Goal: Task Accomplishment & Management: Manage account settings

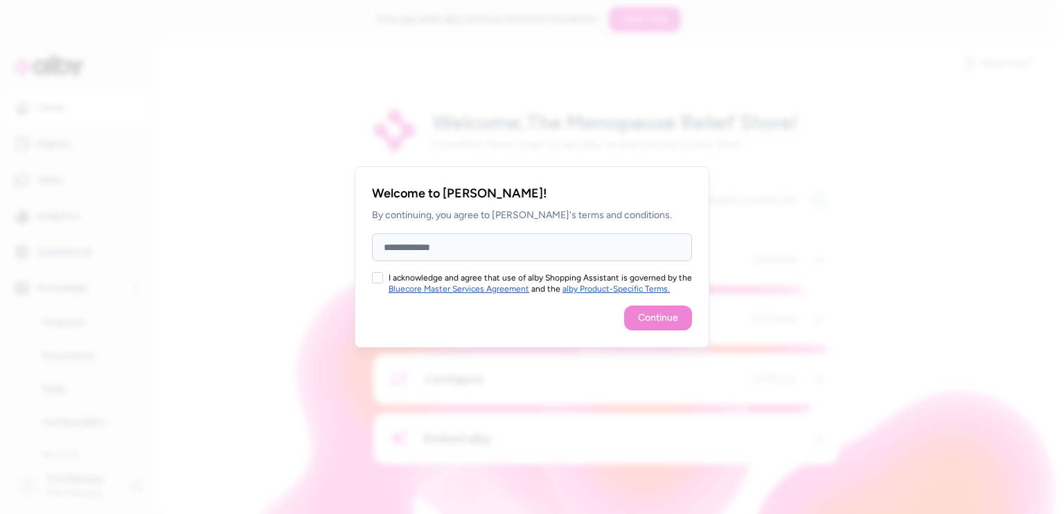
click at [463, 246] on input "Full Name" at bounding box center [532, 247] width 320 height 28
type input "*****"
click at [377, 274] on button "I acknowledge and agree that use of alby Shopping Assistant is governed by the …" at bounding box center [377, 277] width 11 height 11
click at [670, 314] on button "Continue" at bounding box center [658, 317] width 68 height 25
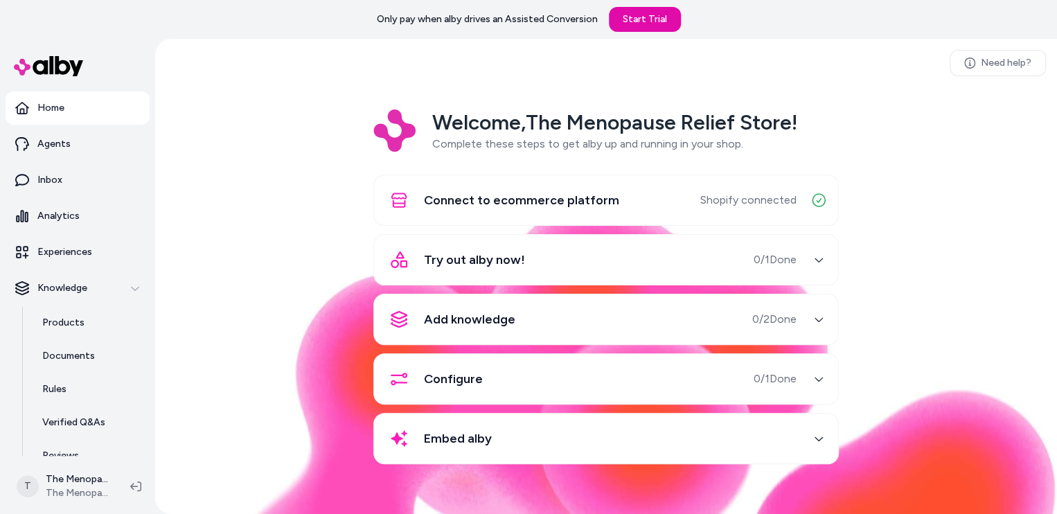
click at [806, 254] on button "Try out alby now! 0 / 1 Done" at bounding box center [605, 259] width 447 height 33
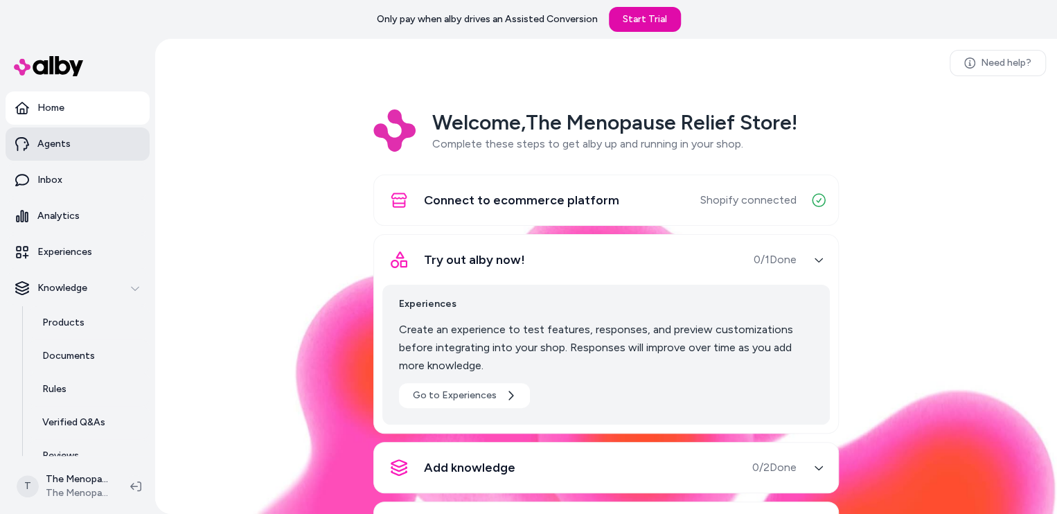
click at [63, 145] on p "Agents" at bounding box center [53, 144] width 33 height 14
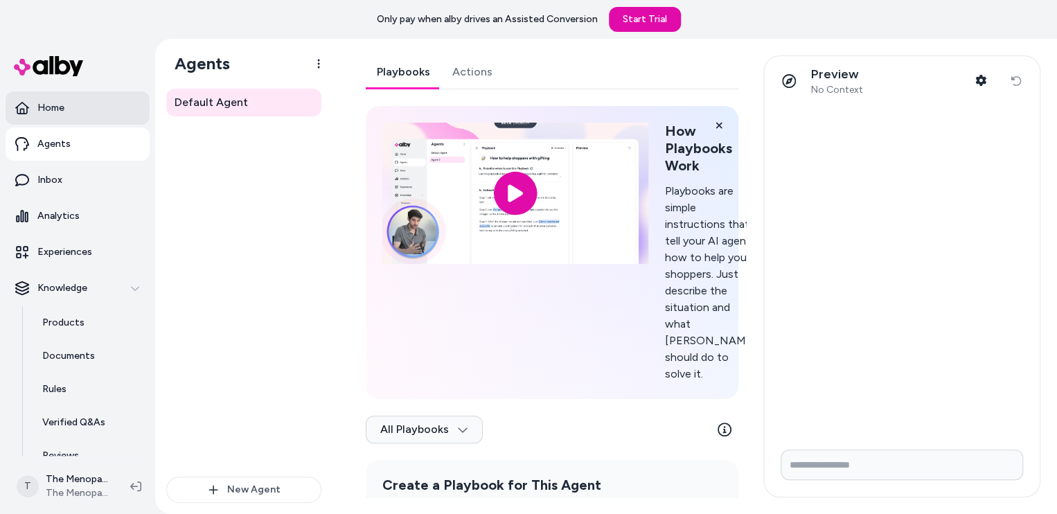
click at [78, 113] on link "Home" at bounding box center [78, 107] width 144 height 33
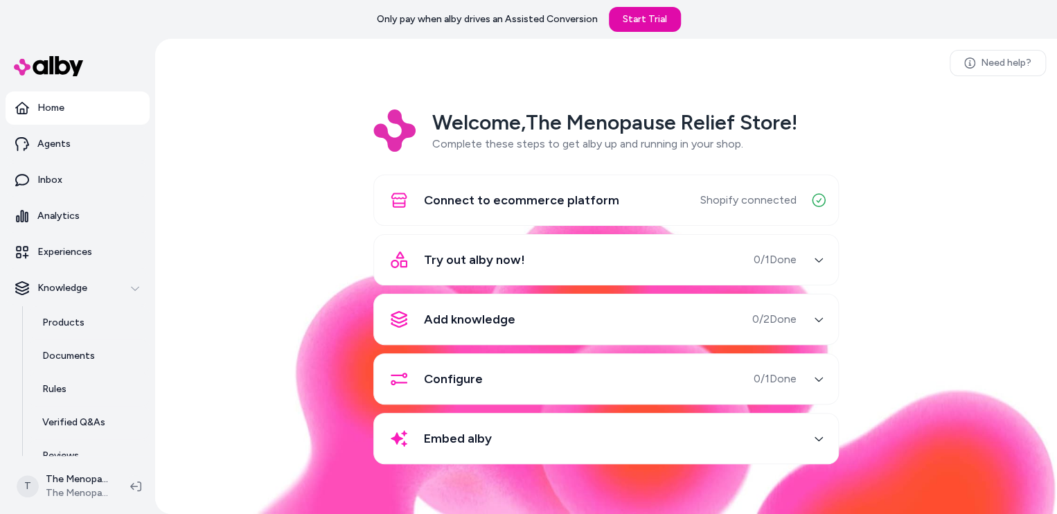
click at [786, 426] on div "Embed alby" at bounding box center [589, 438] width 414 height 33
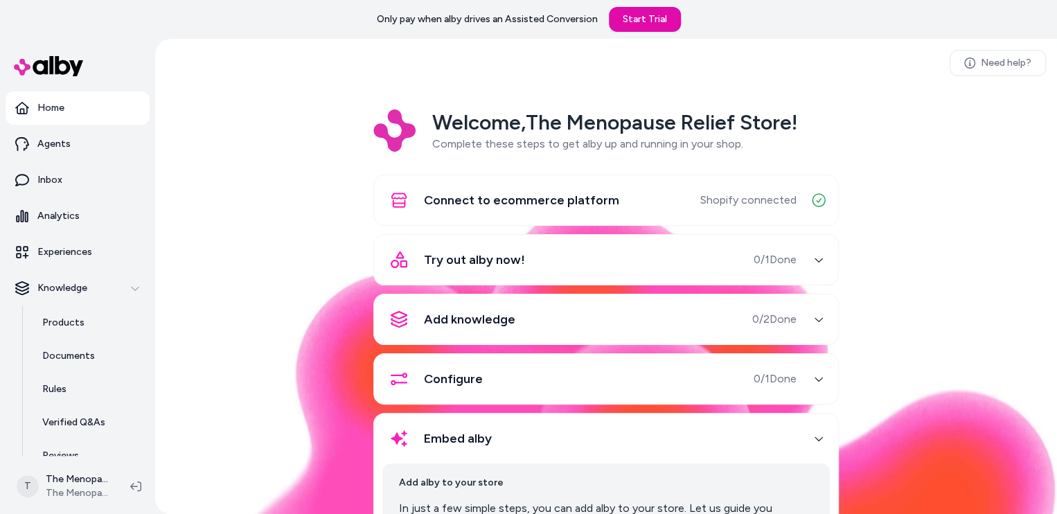
click at [760, 246] on div "Try out alby now! 0 / 1 Done" at bounding box center [589, 259] width 414 height 33
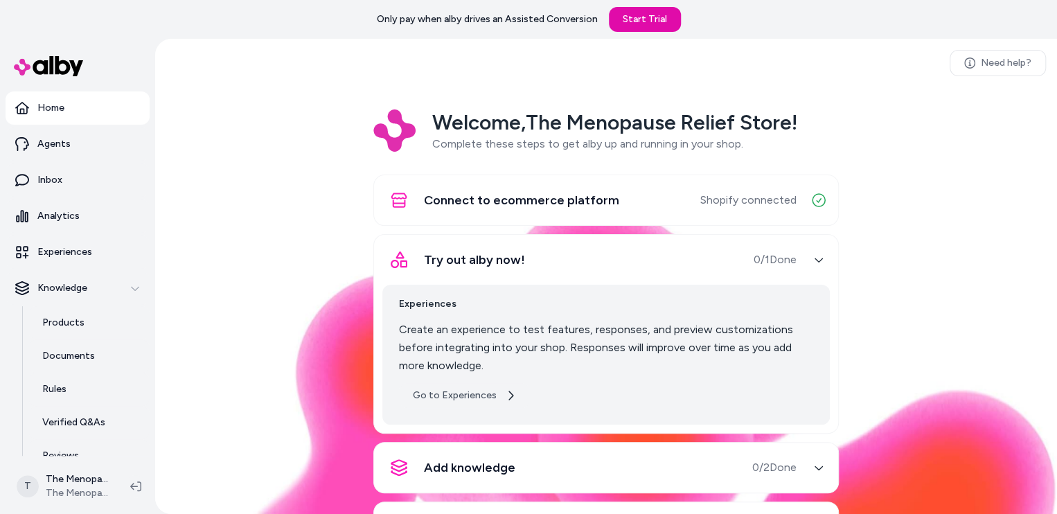
click at [463, 390] on link "Go to Experiences" at bounding box center [464, 395] width 131 height 25
click at [63, 177] on link "Inbox" at bounding box center [78, 179] width 144 height 33
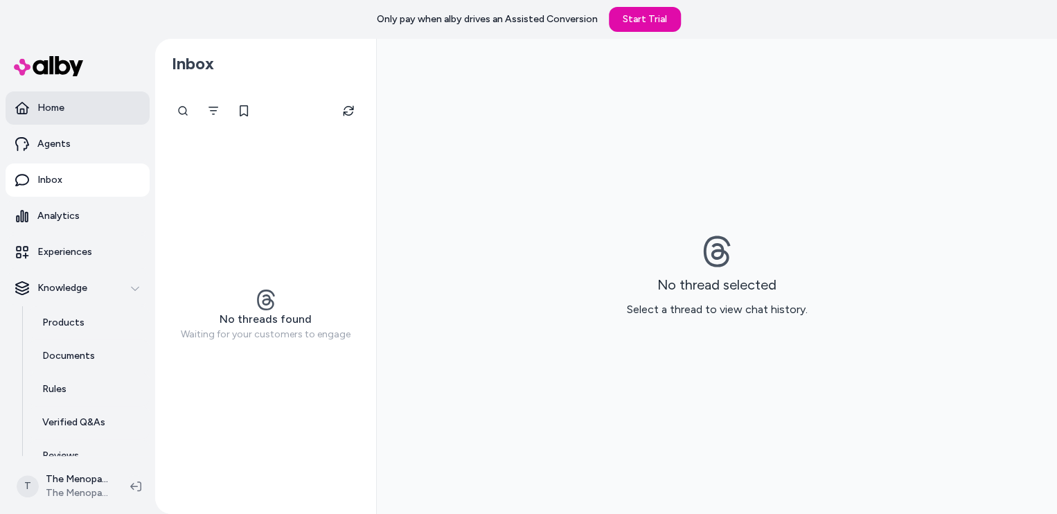
click at [59, 113] on p "Home" at bounding box center [50, 108] width 27 height 14
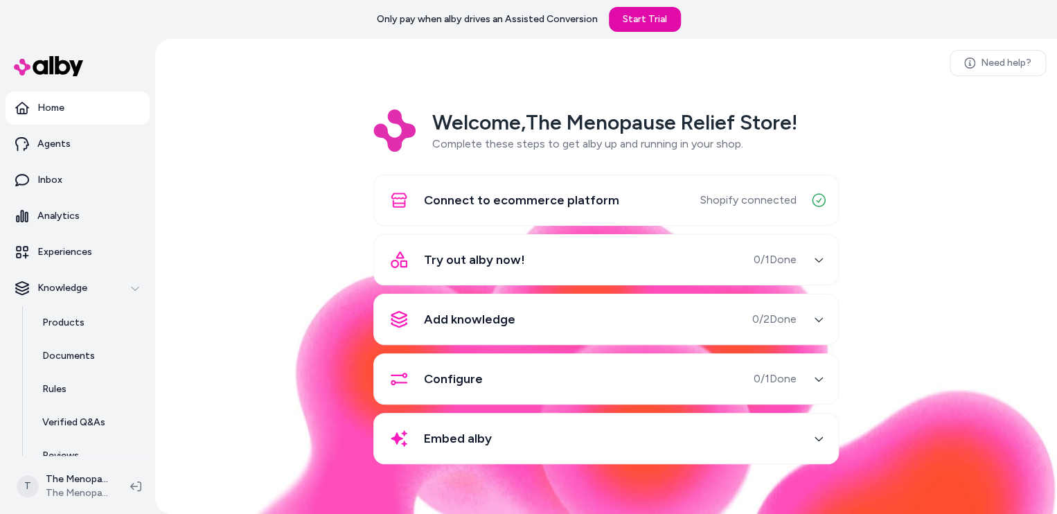
click at [795, 269] on div "Try out alby now! 0 / 1 Done" at bounding box center [589, 259] width 414 height 33
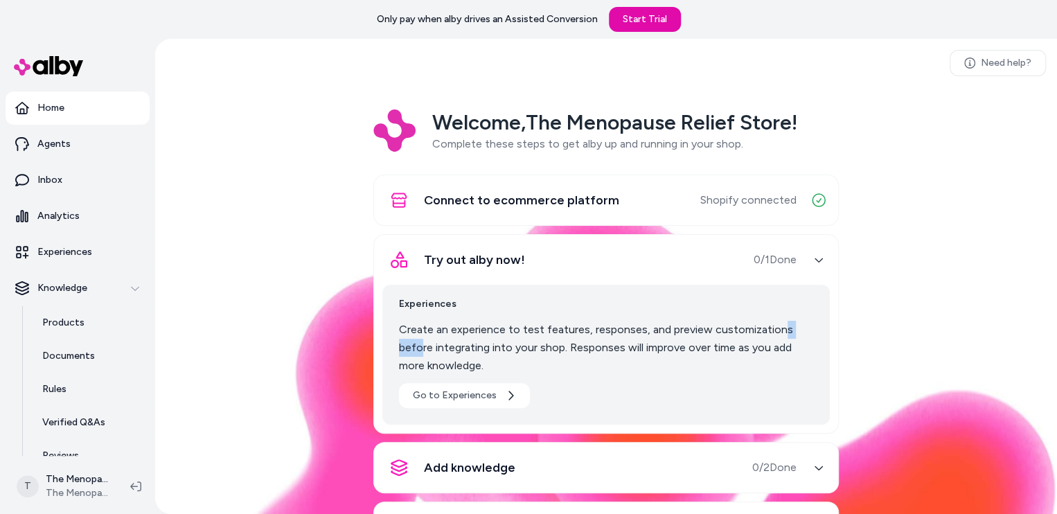
drag, startPoint x: 551, startPoint y: 337, endPoint x: 771, endPoint y: 337, distance: 220.3
click at [771, 337] on p "Create an experience to test features, responses, and preview customizations be…" at bounding box center [606, 348] width 414 height 54
click at [610, 374] on div "Experiences Create an experience to test features, responses, and preview custo…" at bounding box center [605, 355] width 447 height 140
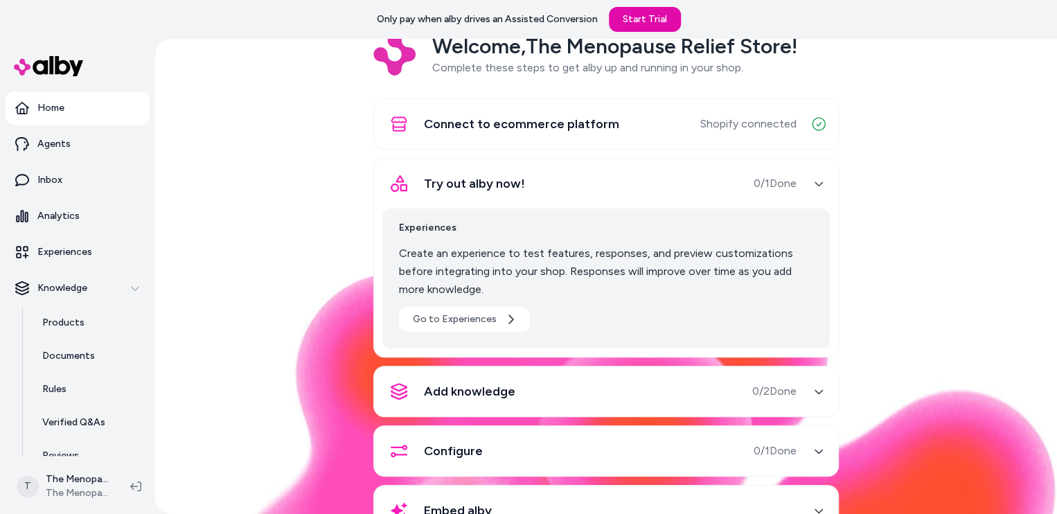
scroll to position [126, 0]
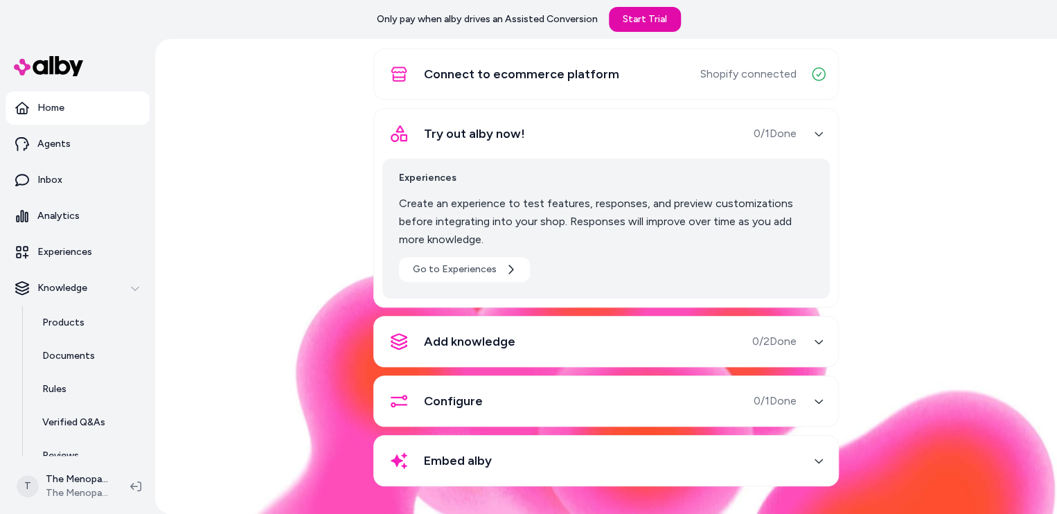
click at [776, 330] on div "Add knowledge 0 / 2 Done" at bounding box center [589, 341] width 414 height 33
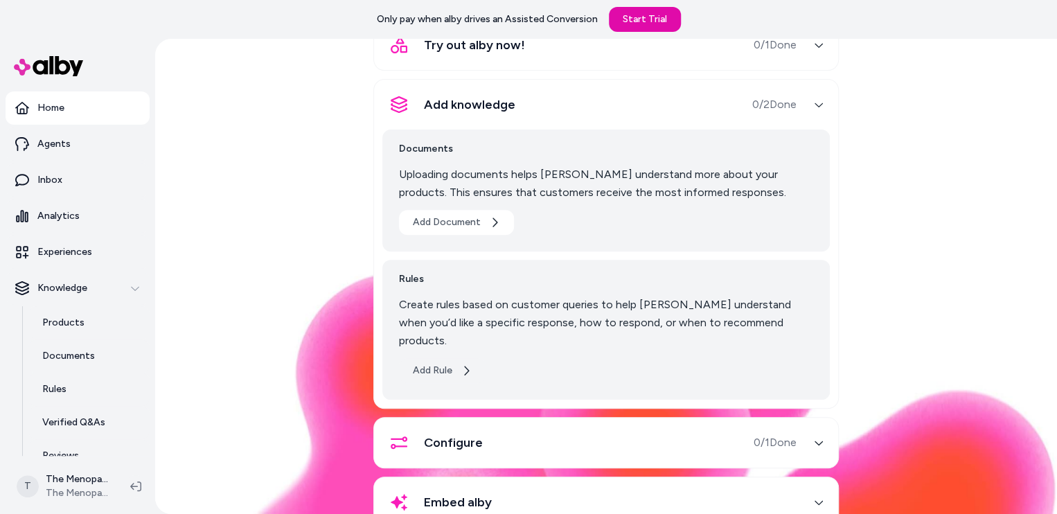
scroll to position [238, 0]
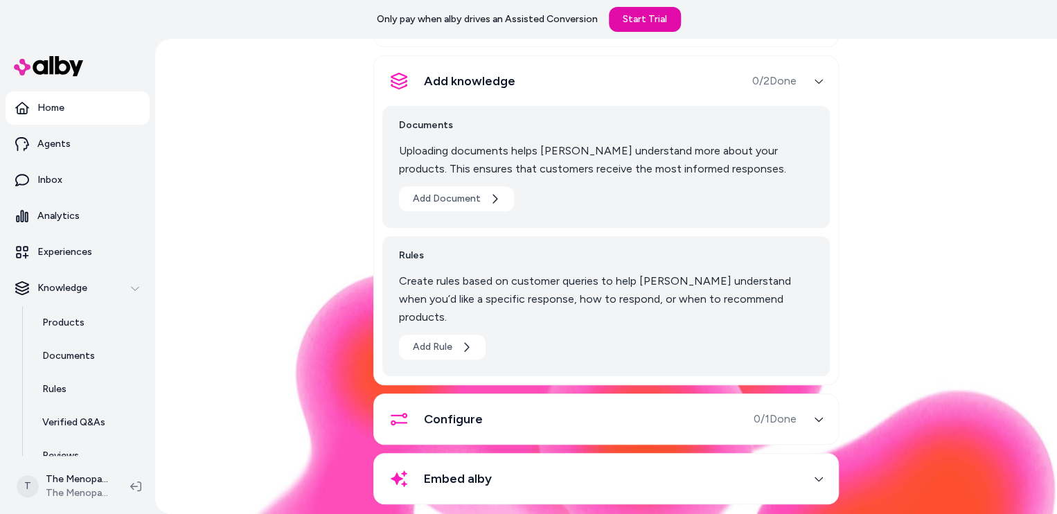
click at [502, 402] on div "Configure 0 / 1 Done" at bounding box center [589, 418] width 414 height 33
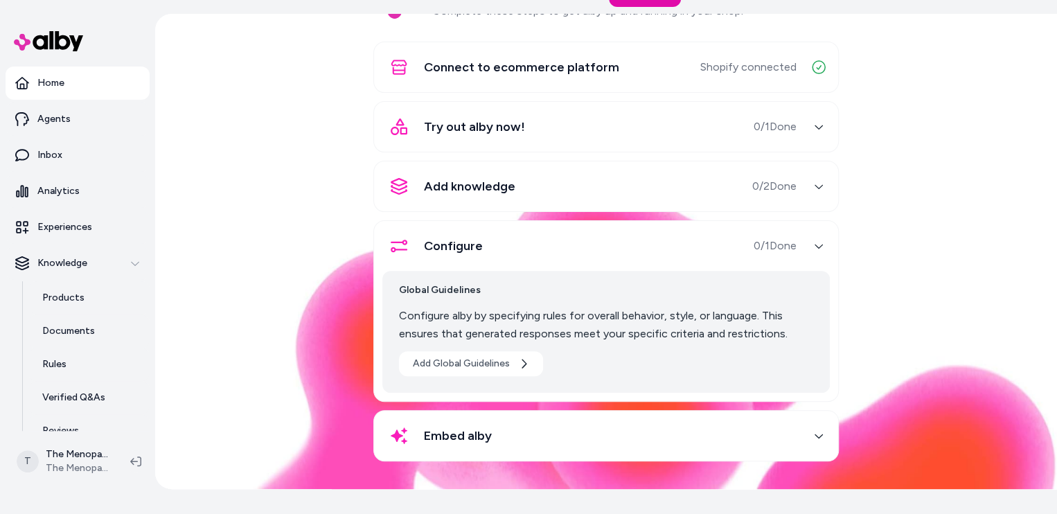
scroll to position [39, 0]
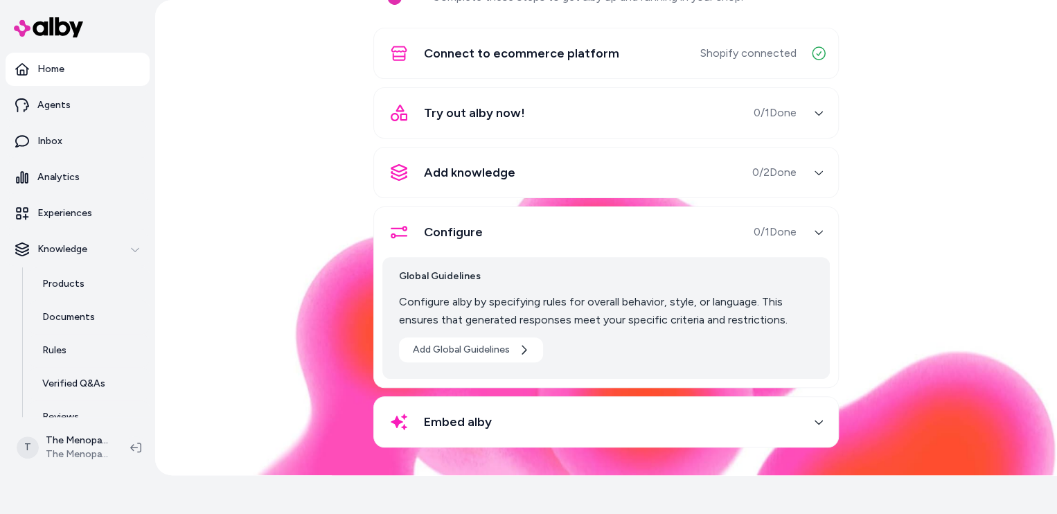
click at [502, 411] on div "Embed alby" at bounding box center [589, 421] width 414 height 33
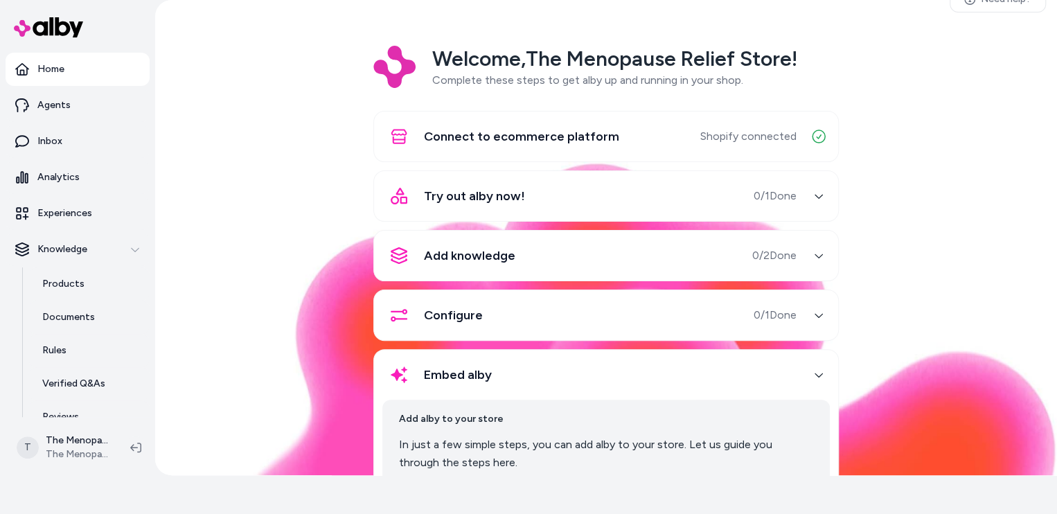
scroll to position [0, 0]
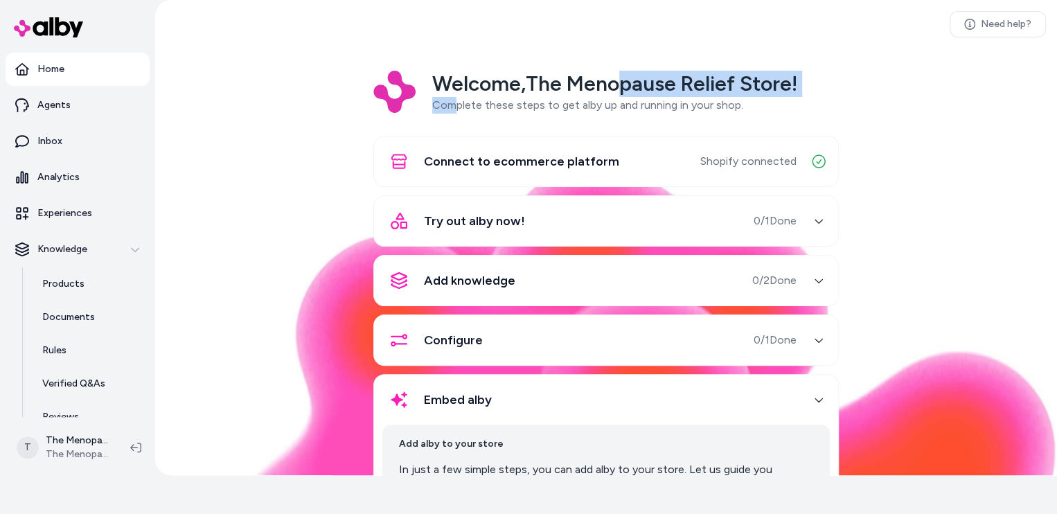
drag, startPoint x: 452, startPoint y: 105, endPoint x: 626, endPoint y: 96, distance: 174.8
click at [626, 96] on div "Welcome, The Menopause Relief Store ! Complete these steps to get alby up and r…" at bounding box center [614, 92] width 365 height 43
click at [648, 104] on span "Complete these steps to get alby up and running in your shop." at bounding box center [587, 104] width 311 height 13
click at [768, 222] on span "0 / 1 Done" at bounding box center [775, 221] width 43 height 17
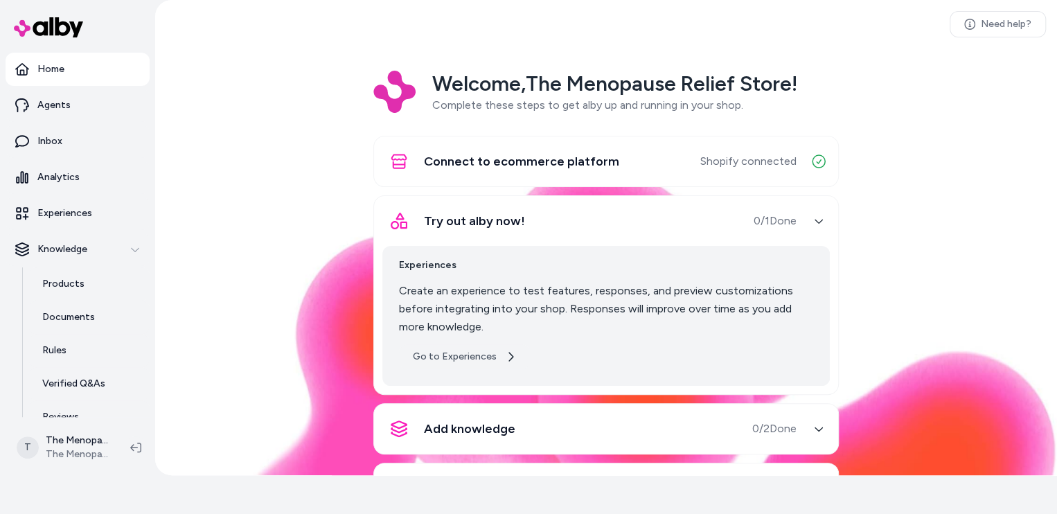
click at [454, 360] on link "Go to Experiences" at bounding box center [464, 356] width 131 height 25
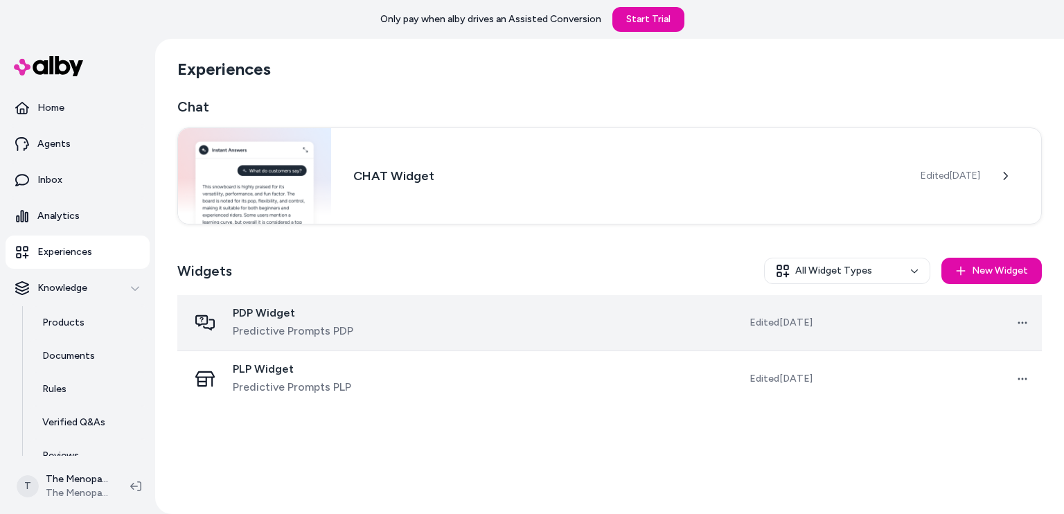
click at [687, 333] on td "Edited Aug 13, 2025" at bounding box center [733, 323] width 179 height 56
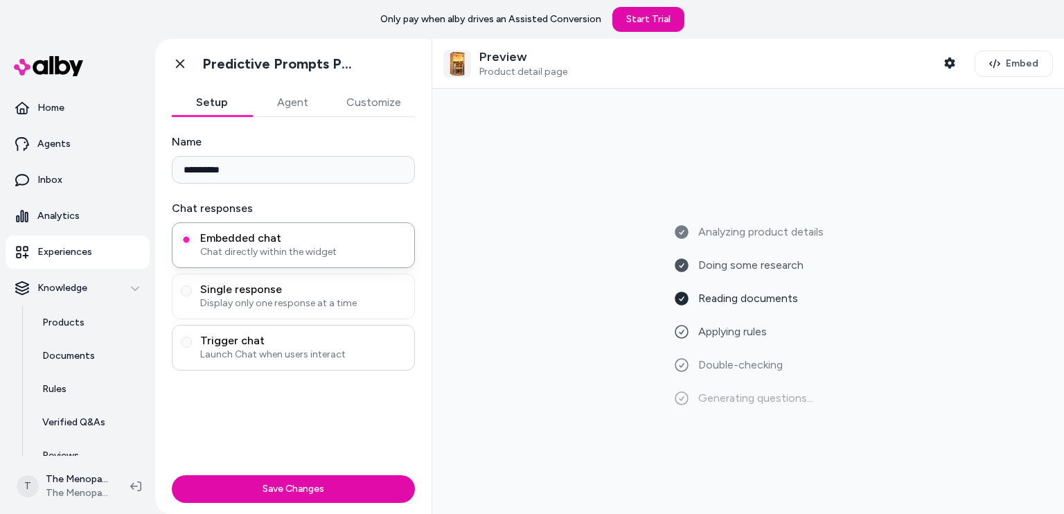
click at [272, 340] on span "Trigger chat" at bounding box center [303, 341] width 206 height 14
click at [192, 340] on button "Trigger chat Launch Chat when users interact" at bounding box center [186, 342] width 11 height 11
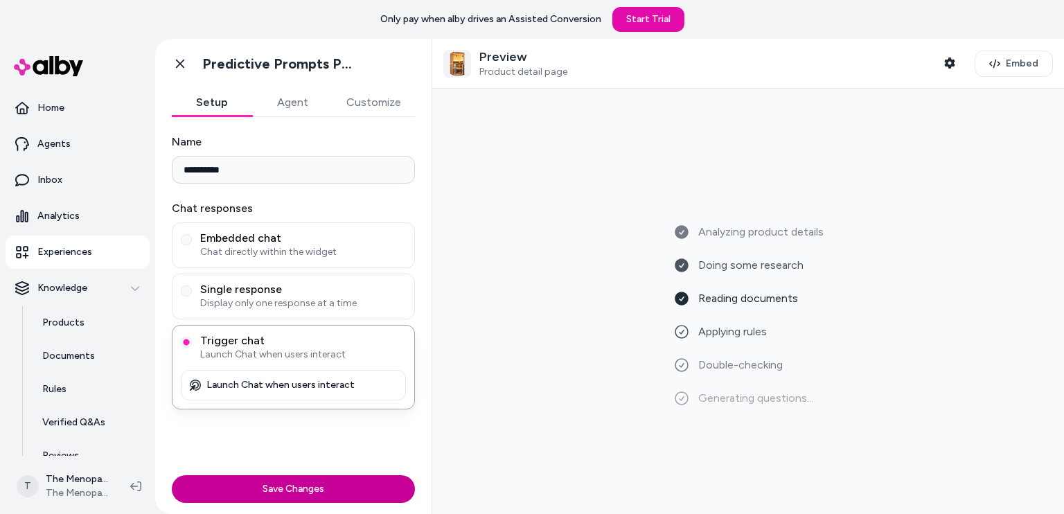
click at [294, 484] on button "Save Changes" at bounding box center [293, 489] width 243 height 28
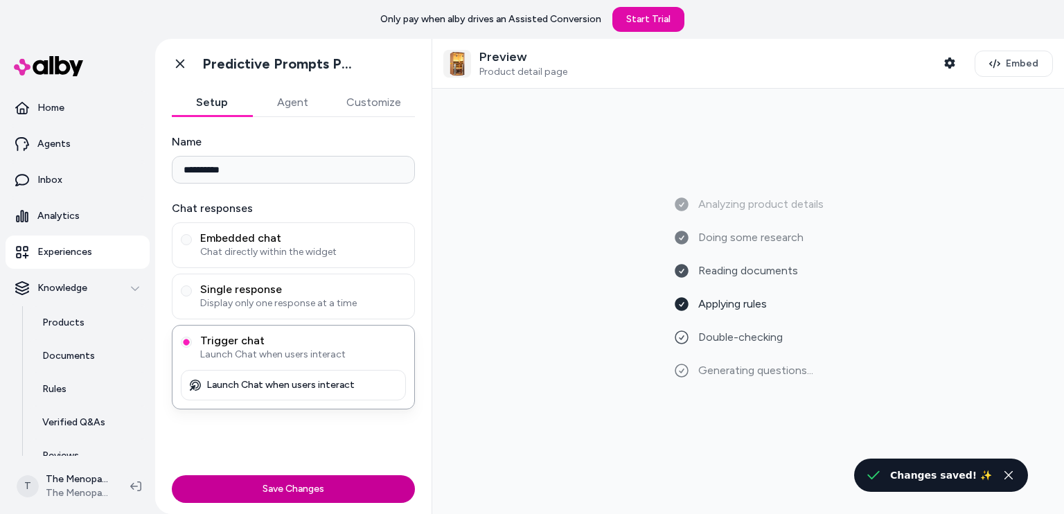
click at [304, 490] on button "Save Changes" at bounding box center [293, 489] width 243 height 28
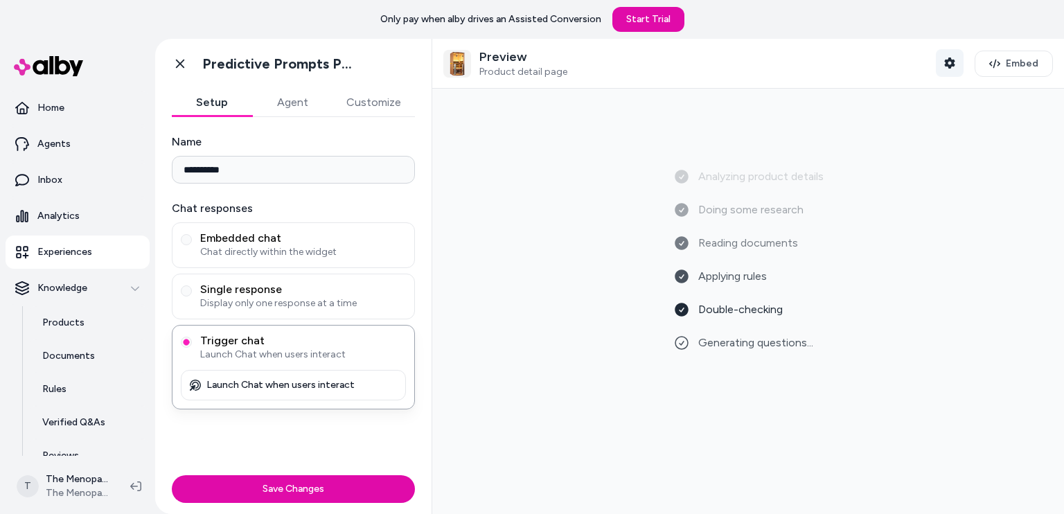
click at [944, 63] on icon "button" at bounding box center [949, 62] width 11 height 11
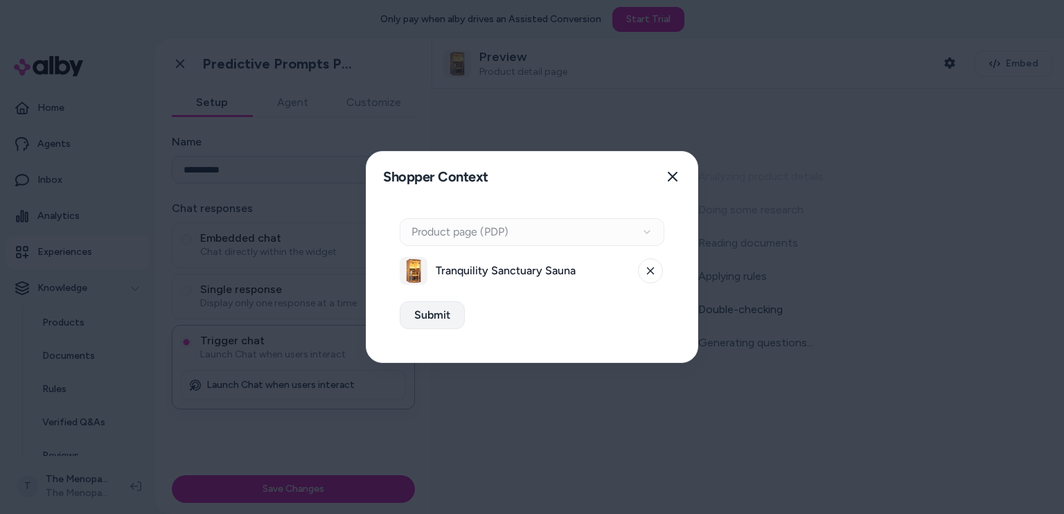
click at [438, 317] on button "Submit" at bounding box center [432, 315] width 65 height 28
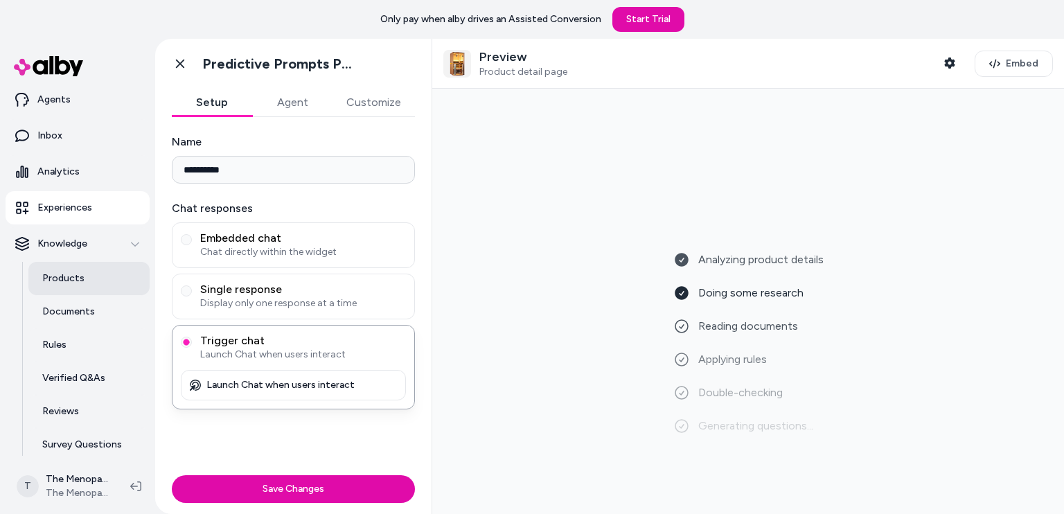
scroll to position [86, 0]
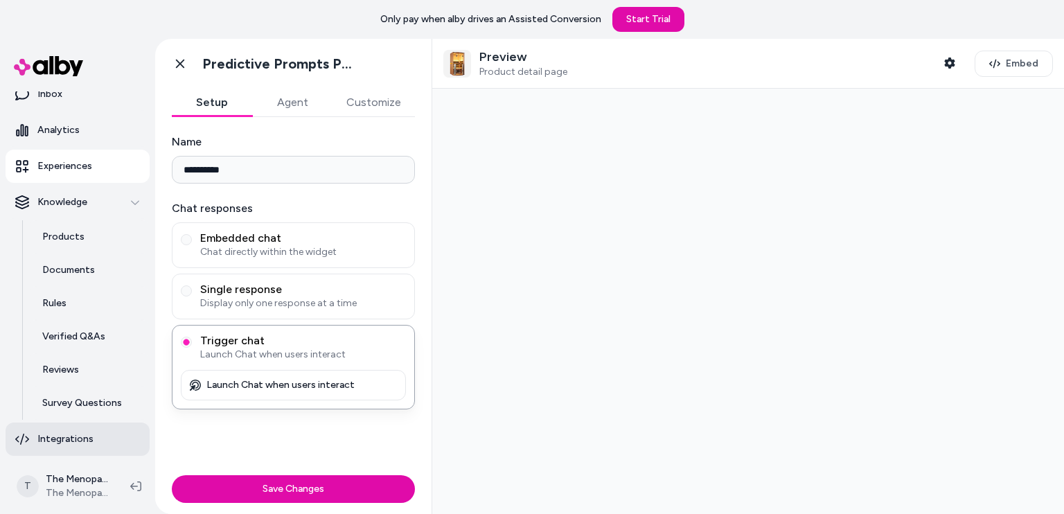
click at [82, 433] on p "Integrations" at bounding box center [65, 439] width 56 height 14
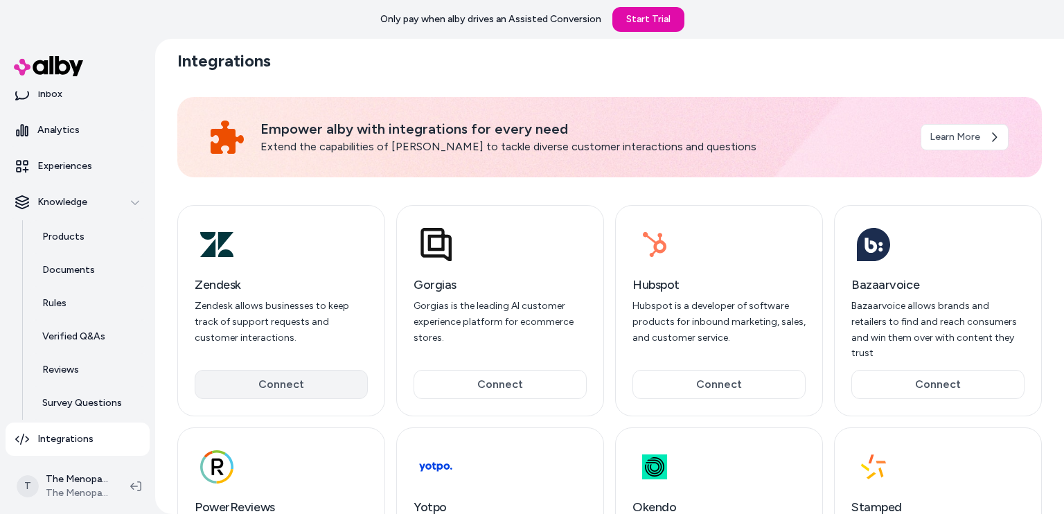
click at [296, 371] on button "Connect" at bounding box center [281, 384] width 173 height 29
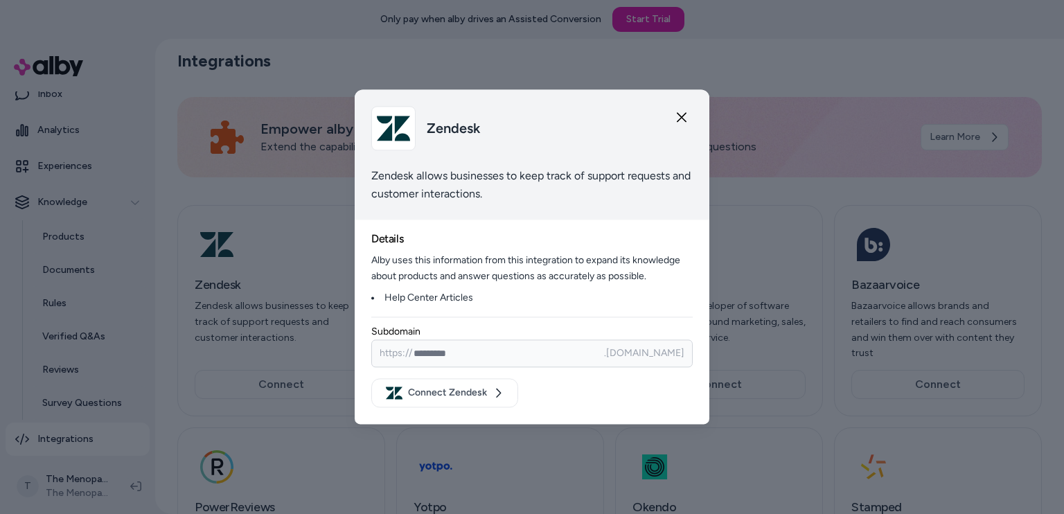
click at [683, 117] on icon "button" at bounding box center [681, 117] width 11 height 11
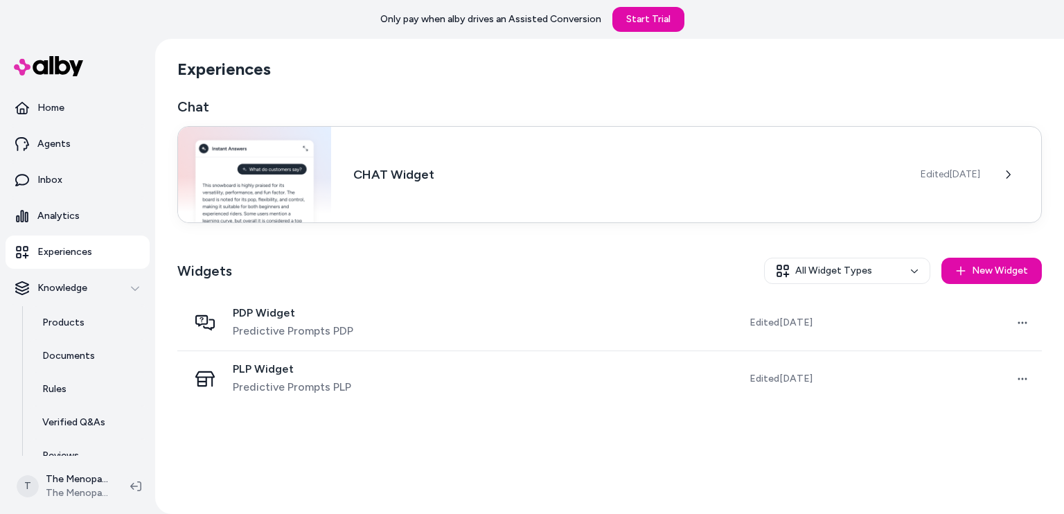
click at [652, 170] on h3 "CHAT Widget" at bounding box center [625, 174] width 545 height 19
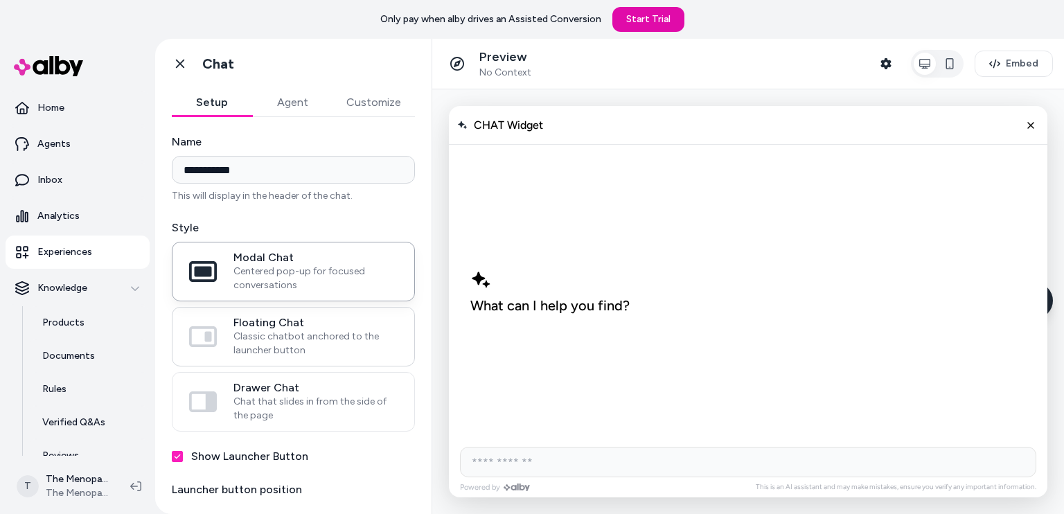
click at [273, 342] on span "Classic chatbot anchored to the launcher button" at bounding box center [315, 344] width 164 height 28
click at [0, 0] on button "Floating Chat Classic chatbot anchored to the launcher button" at bounding box center [0, 0] width 0 height 0
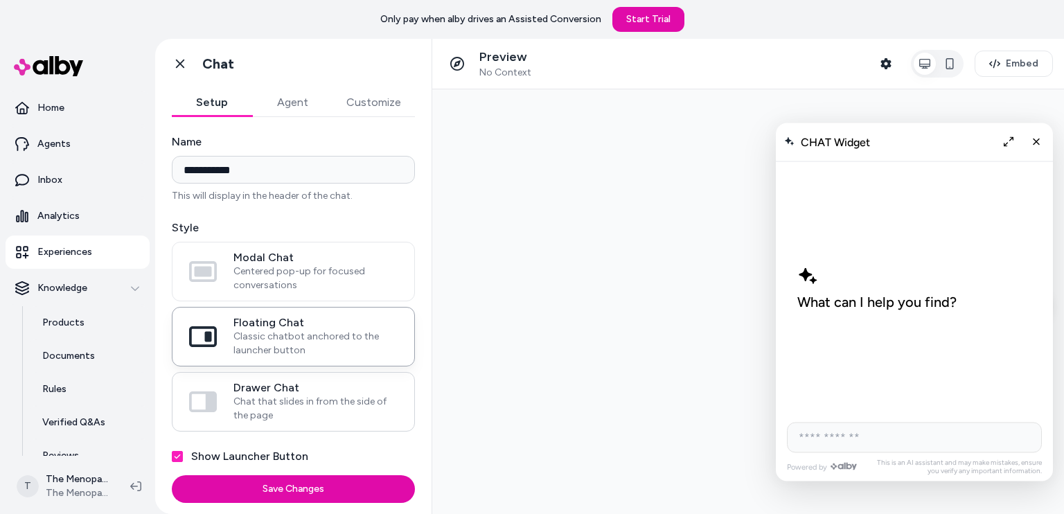
click at [300, 393] on span "Drawer Chat" at bounding box center [315, 388] width 164 height 14
click at [0, 0] on button "Drawer Chat Chat that slides in from the side of the page" at bounding box center [0, 0] width 0 height 0
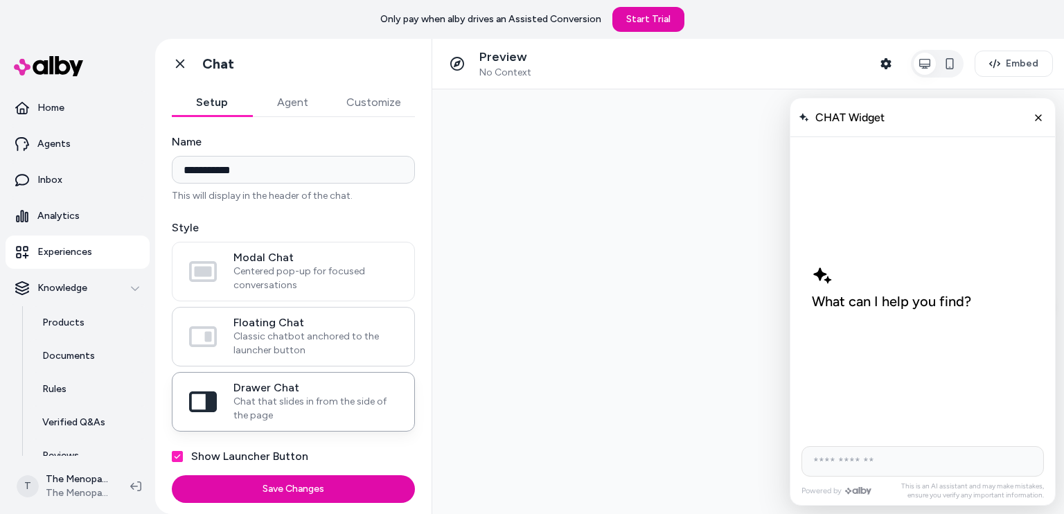
click at [313, 332] on span "Classic chatbot anchored to the launcher button" at bounding box center [315, 344] width 164 height 28
click at [0, 0] on button "Floating Chat Classic chatbot anchored to the launcher button" at bounding box center [0, 0] width 0 height 0
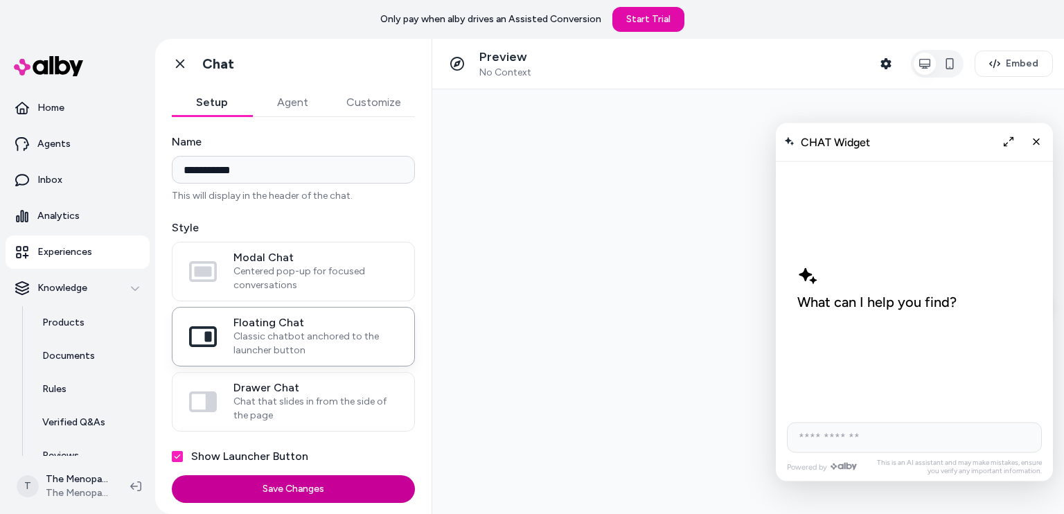
click at [305, 484] on button "Save Changes" at bounding box center [293, 489] width 243 height 28
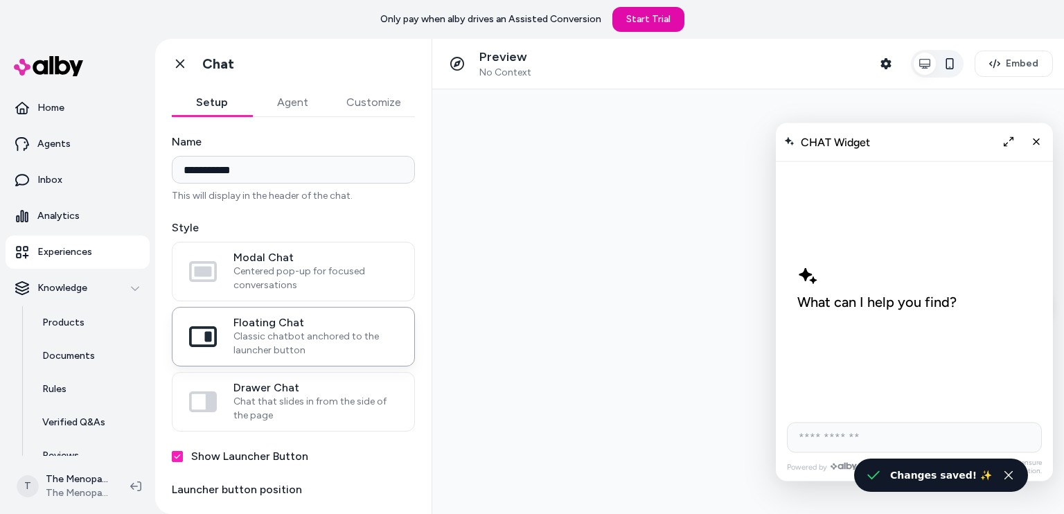
click at [952, 62] on icon "button" at bounding box center [949, 63] width 11 height 11
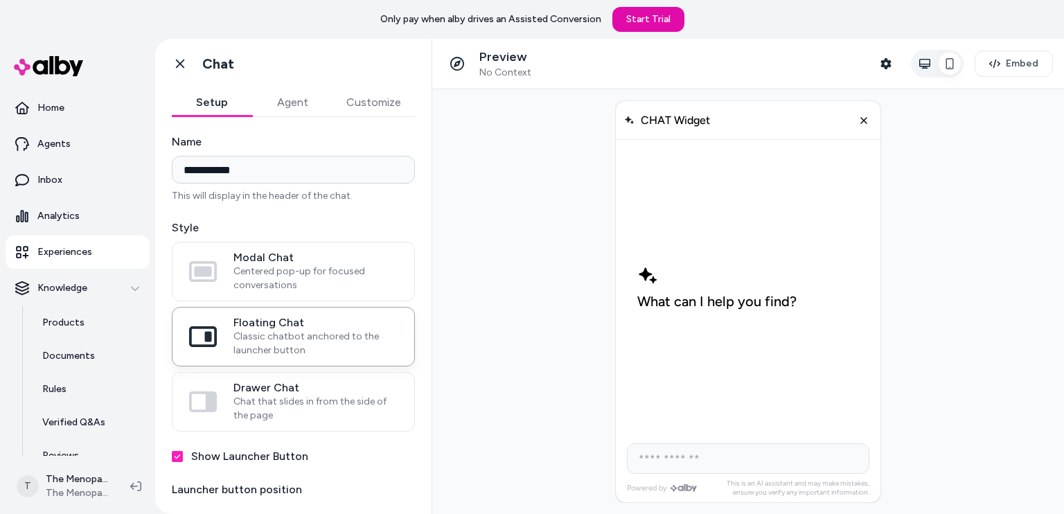
click at [934, 64] on button "button" at bounding box center [925, 64] width 22 height 22
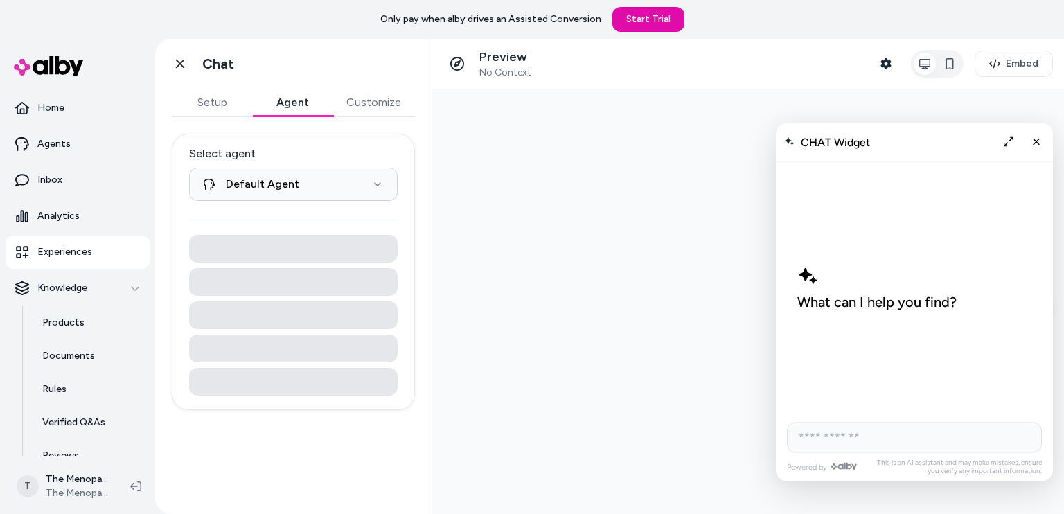
click at [296, 102] on button "Agent" at bounding box center [292, 103] width 80 height 28
click at [305, 182] on html "**********" at bounding box center [532, 257] width 1064 height 514
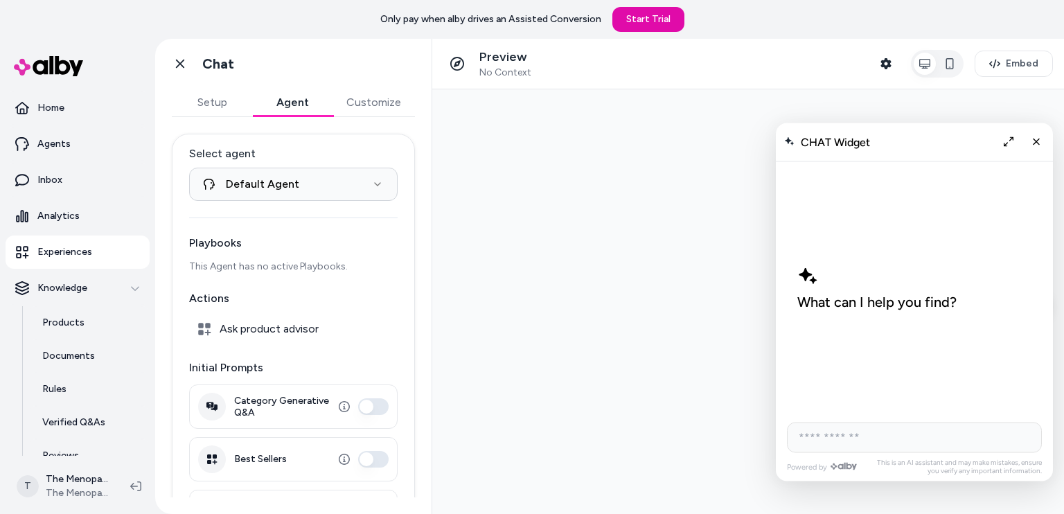
click at [358, 405] on button "Category Generative Q&A" at bounding box center [373, 406] width 30 height 17
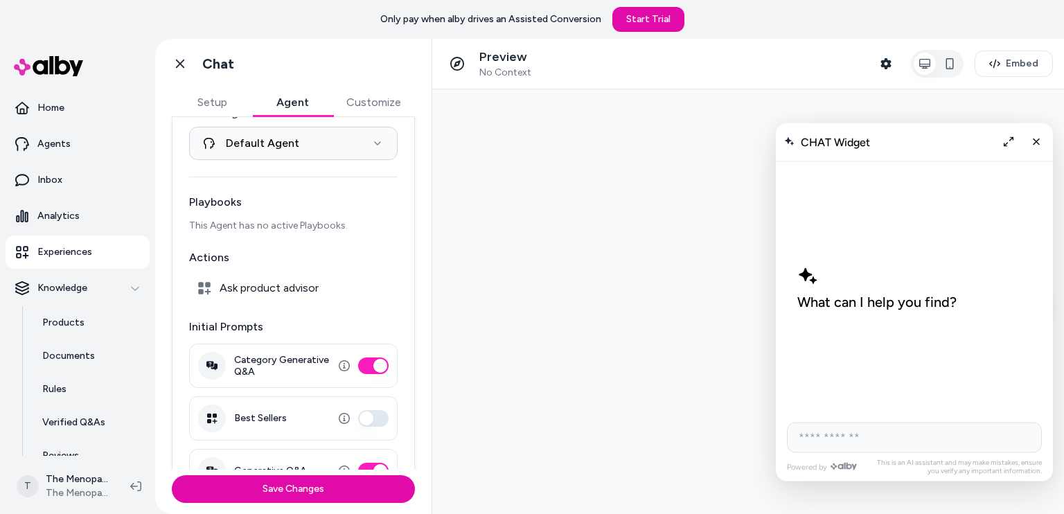
scroll to position [78, 0]
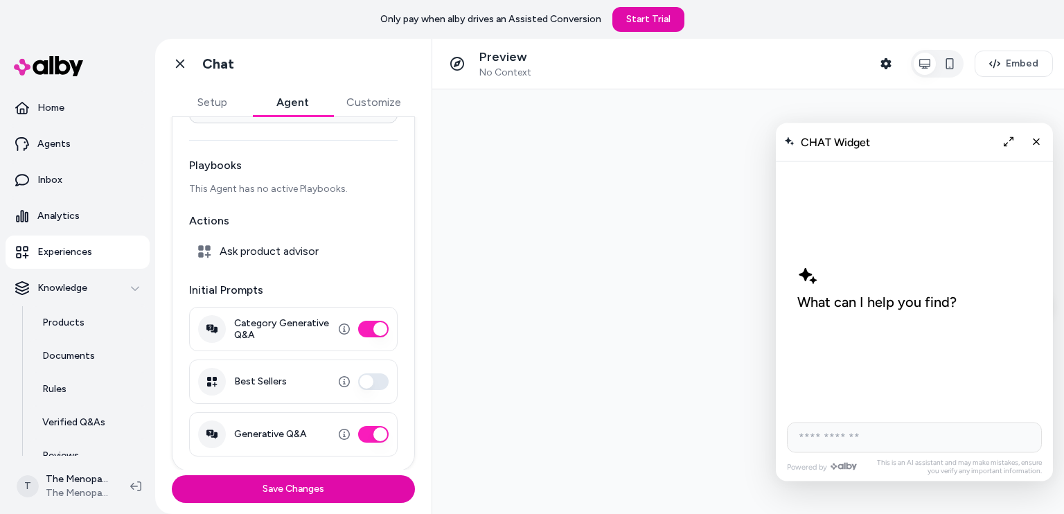
click at [358, 382] on button "Best Sellers" at bounding box center [373, 381] width 30 height 17
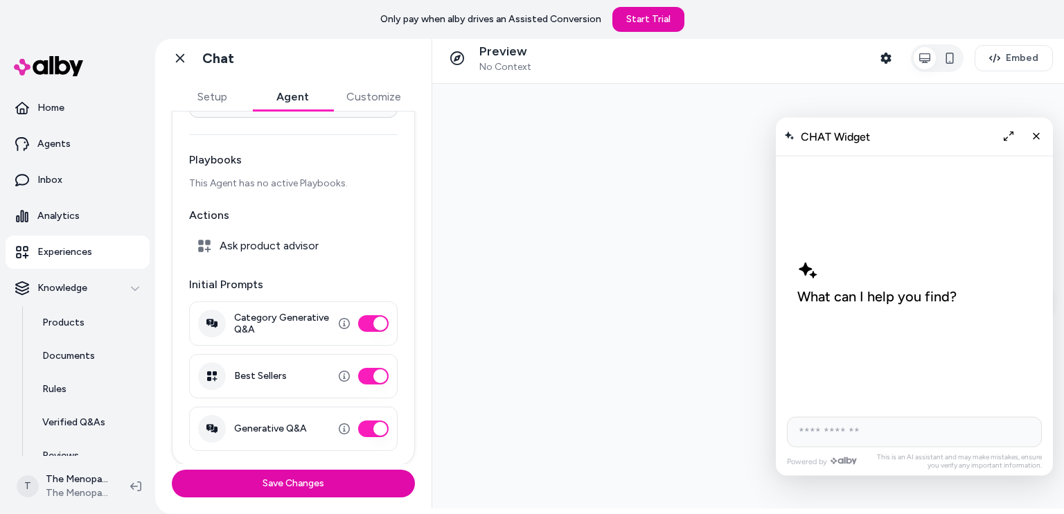
scroll to position [0, 0]
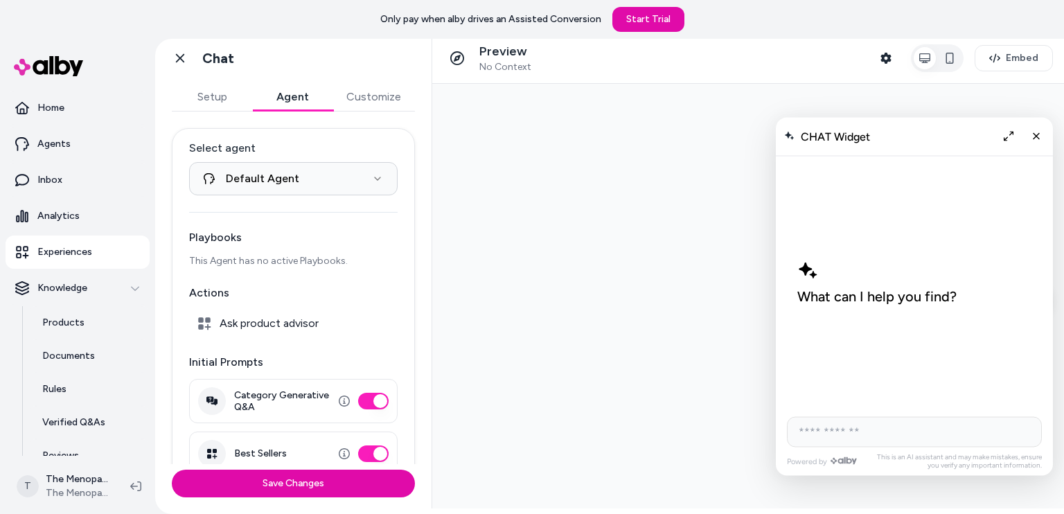
click at [386, 88] on div "**********" at bounding box center [293, 270] width 277 height 475
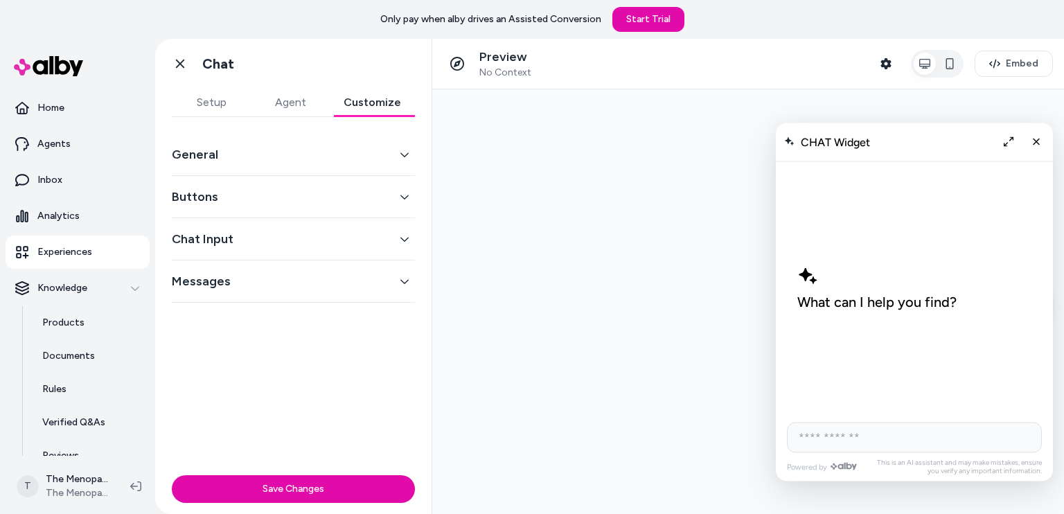
click at [326, 188] on button "Buttons" at bounding box center [293, 196] width 243 height 19
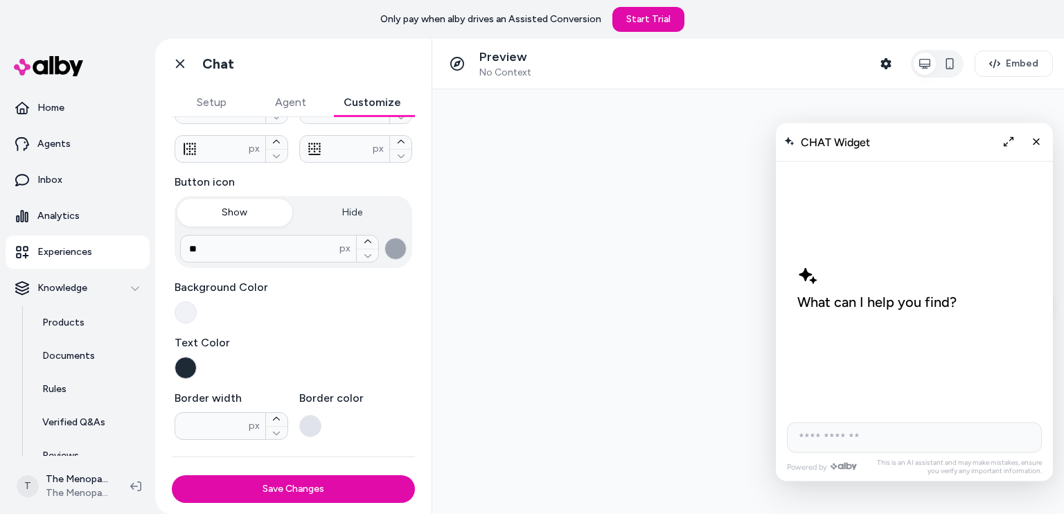
scroll to position [277, 0]
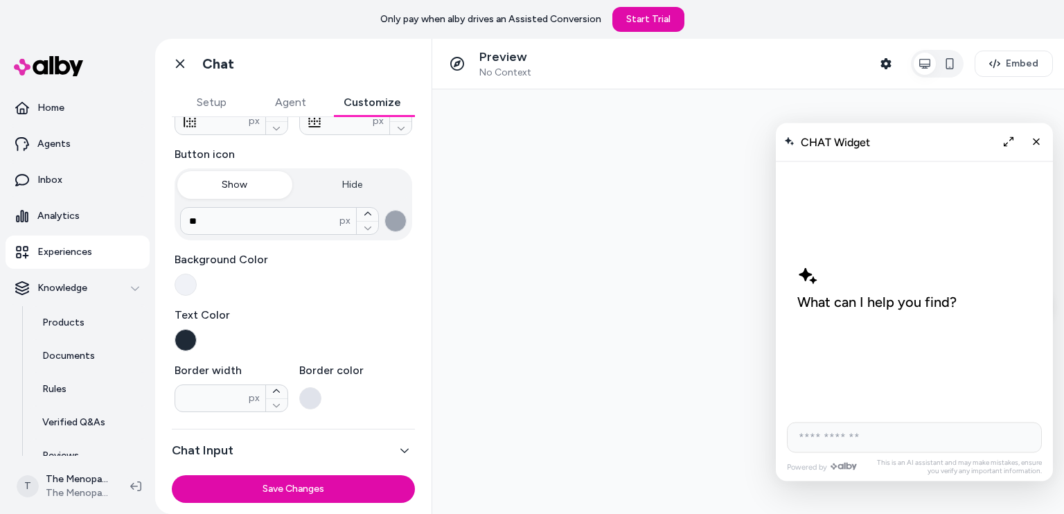
click at [186, 338] on button "button" at bounding box center [186, 340] width 22 height 22
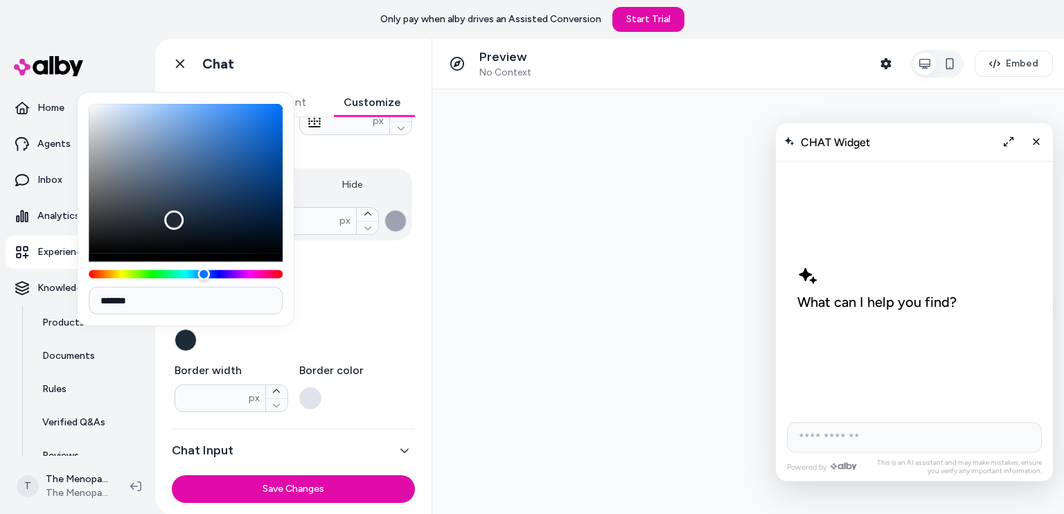
click at [303, 308] on label "Text Color" at bounding box center [294, 315] width 238 height 17
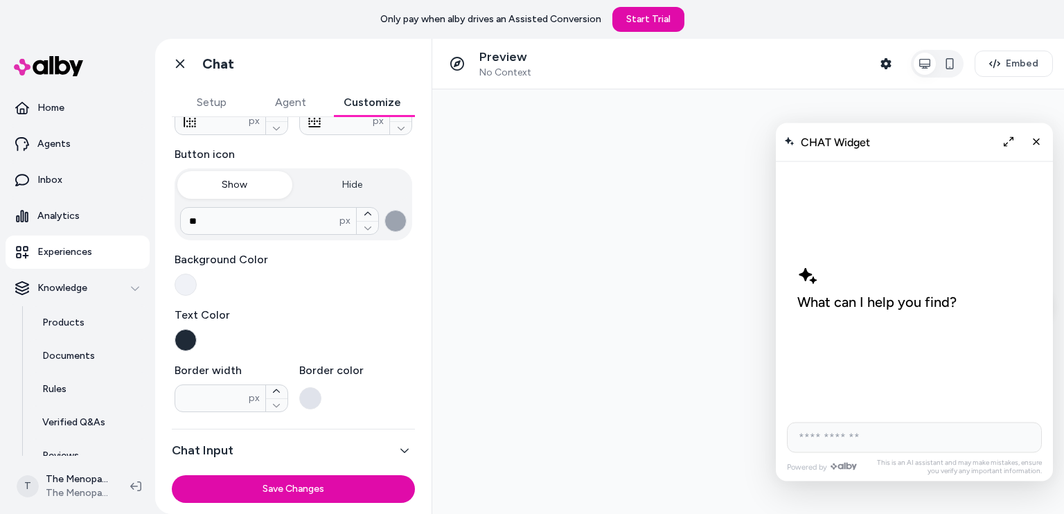
click at [180, 344] on button "button" at bounding box center [186, 340] width 22 height 22
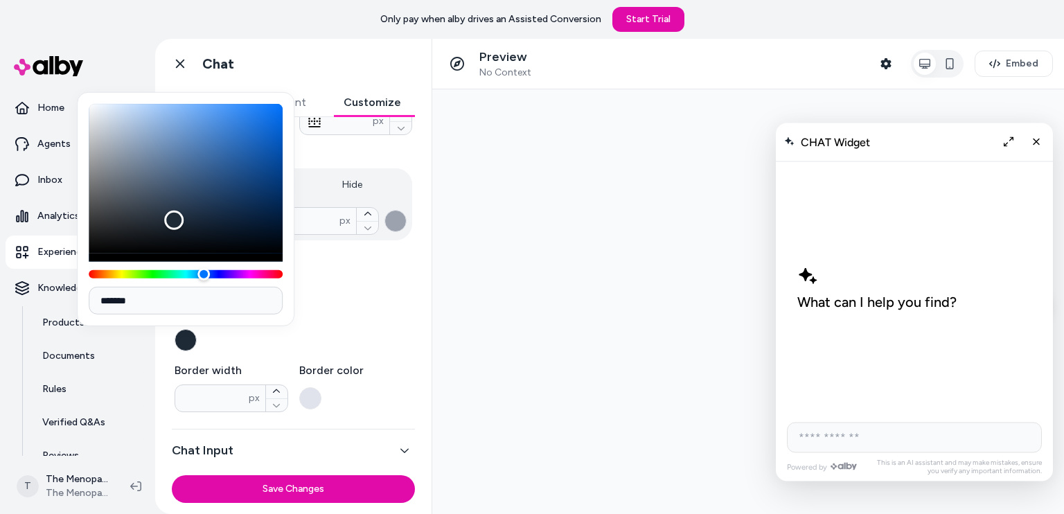
click at [184, 301] on input "*******" at bounding box center [186, 301] width 194 height 28
click at [225, 351] on div "Button shape Pill Rounded Square **** px Button padding All sides * px ** px **…" at bounding box center [294, 196] width 238 height 432
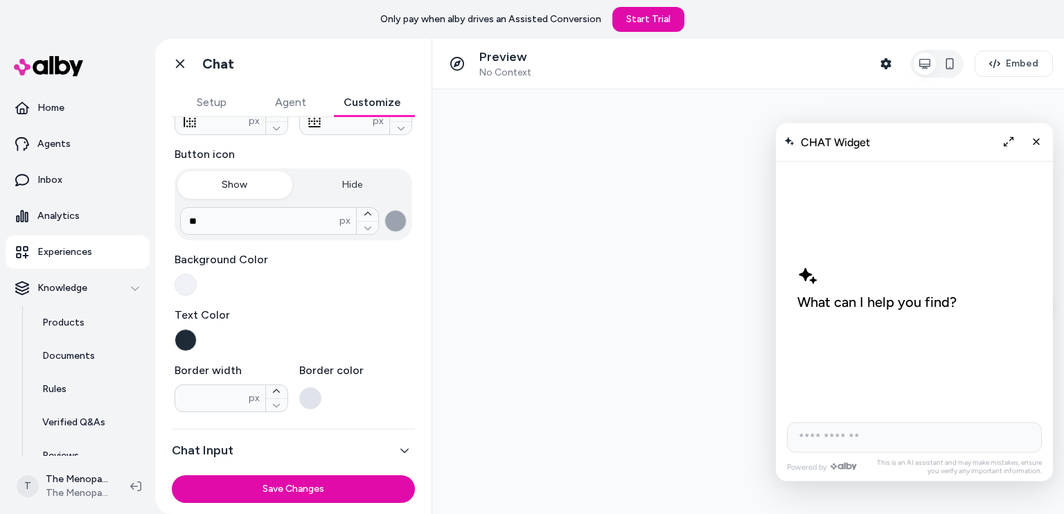
click at [187, 279] on button "button" at bounding box center [186, 285] width 22 height 22
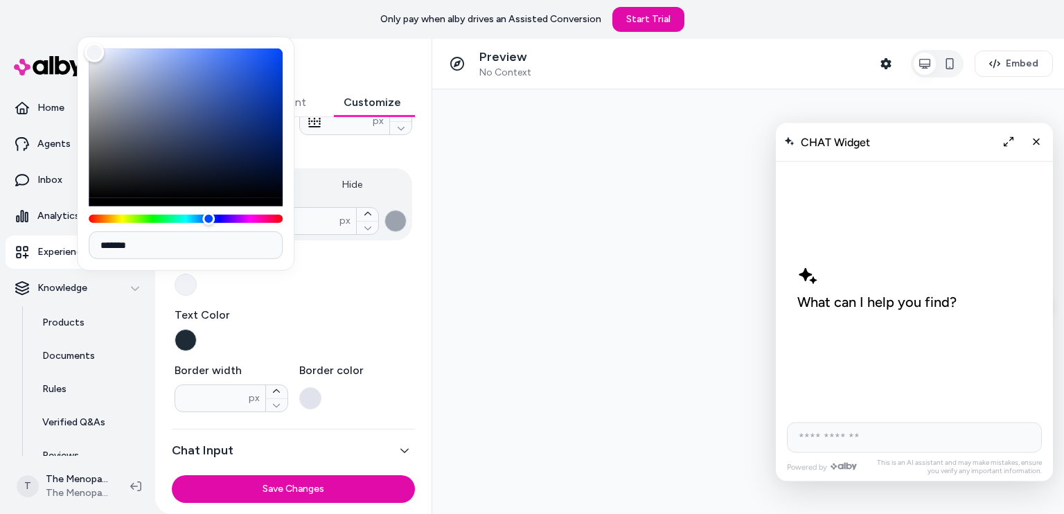
click at [170, 245] on input "*******" at bounding box center [186, 245] width 194 height 28
paste input
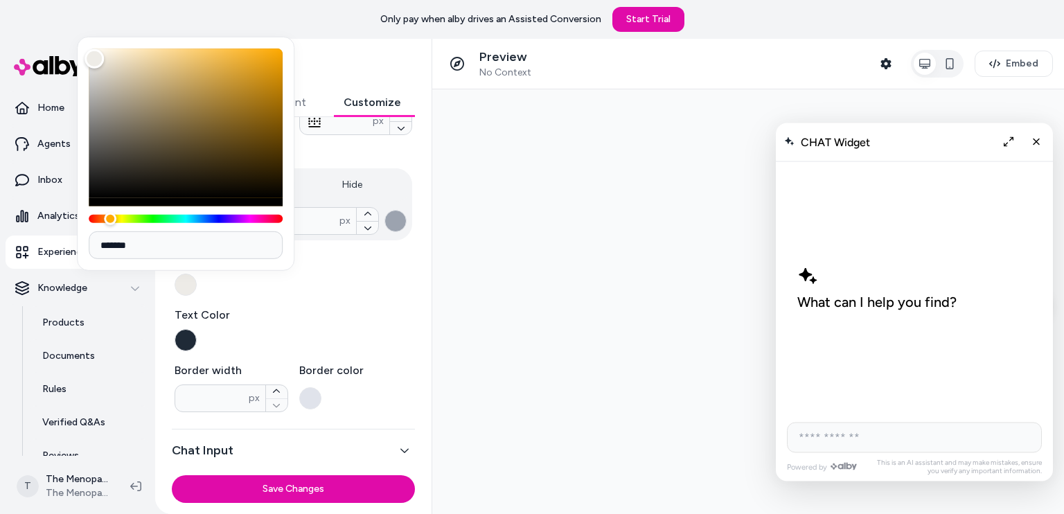
type input "*******"
click at [262, 296] on div "Button shape Pill Rounded Square **** px Button padding All sides * px ** px **…" at bounding box center [294, 196] width 238 height 432
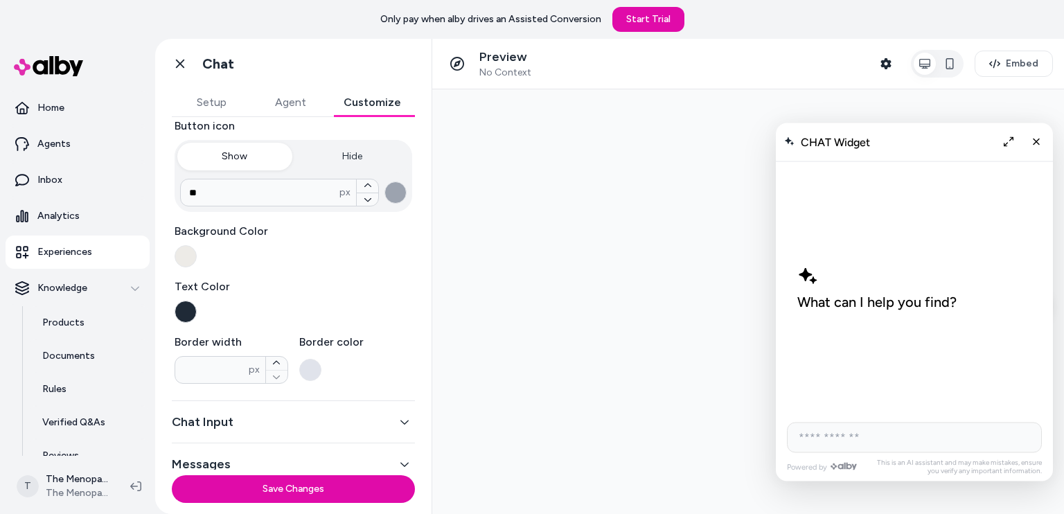
scroll to position [320, 0]
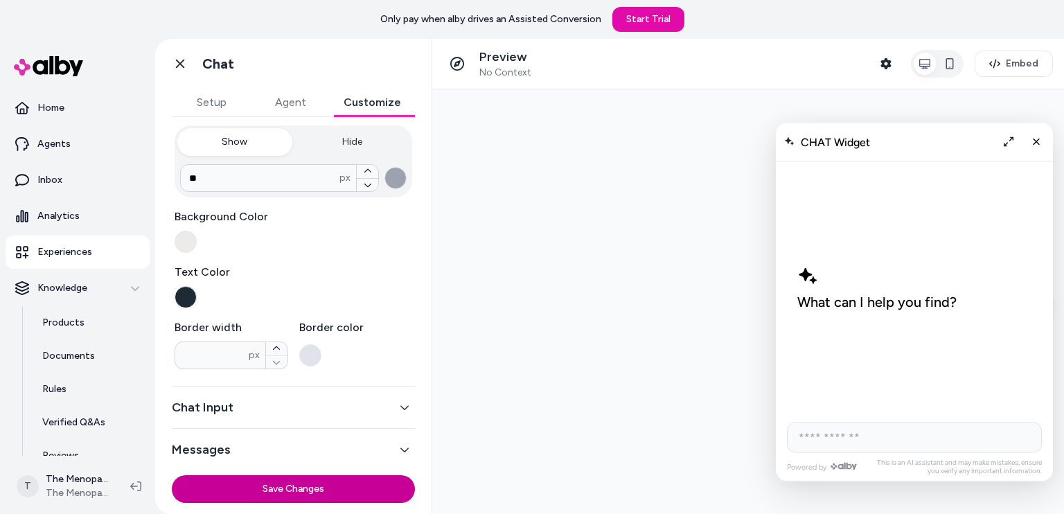
click at [292, 484] on button "Save Changes" at bounding box center [293, 489] width 243 height 28
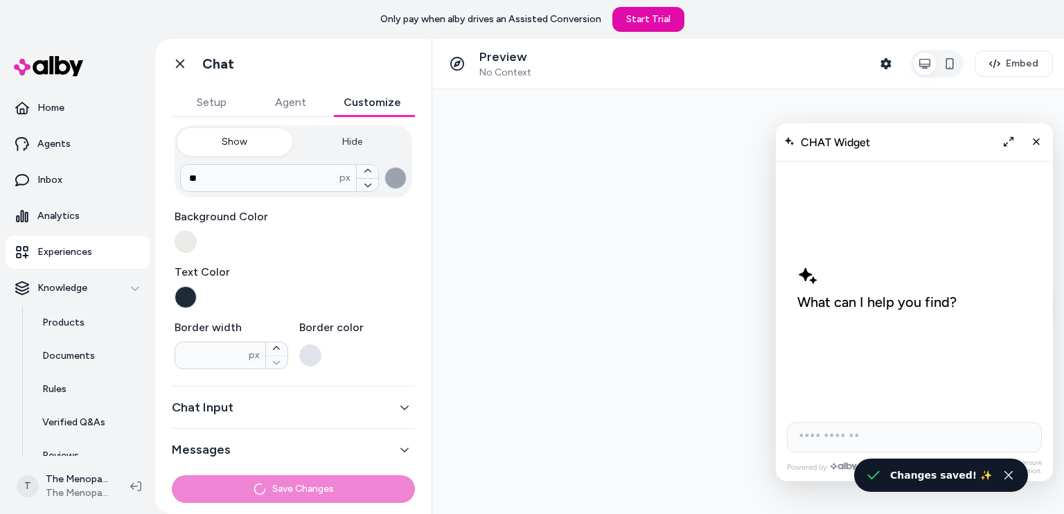
click at [330, 408] on button "Chat Input" at bounding box center [293, 407] width 243 height 19
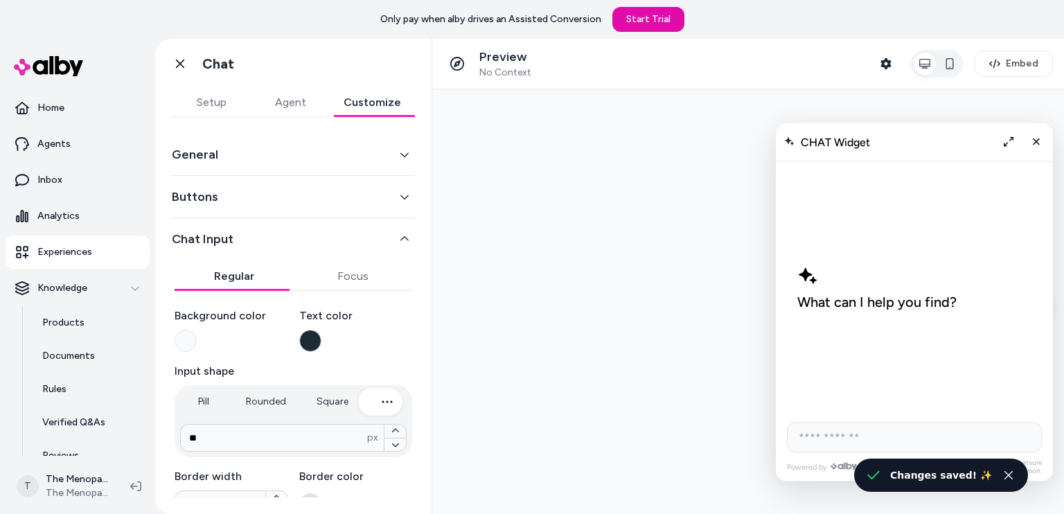
scroll to position [0, 0]
click at [182, 346] on button "button" at bounding box center [186, 341] width 22 height 22
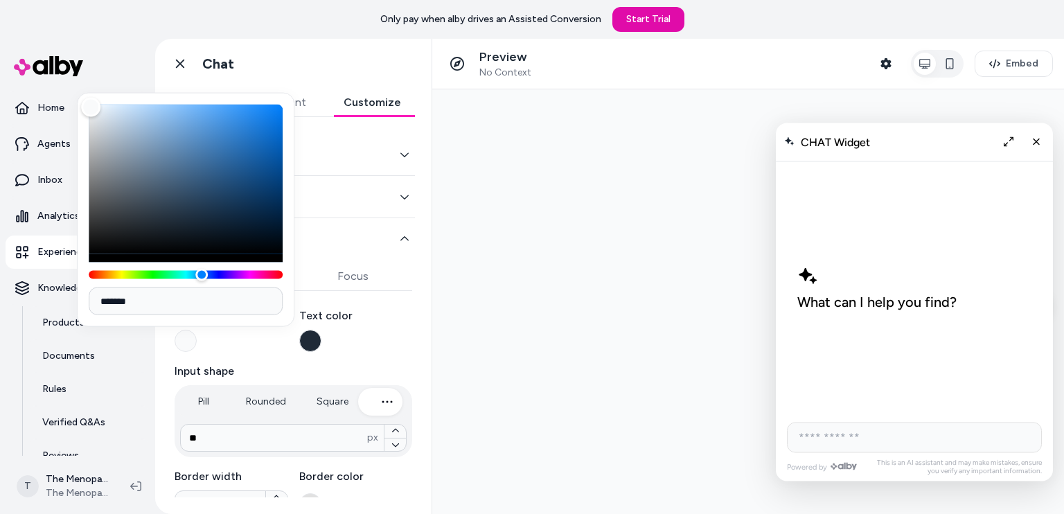
click at [181, 292] on input "*******" at bounding box center [186, 301] width 194 height 28
paste input
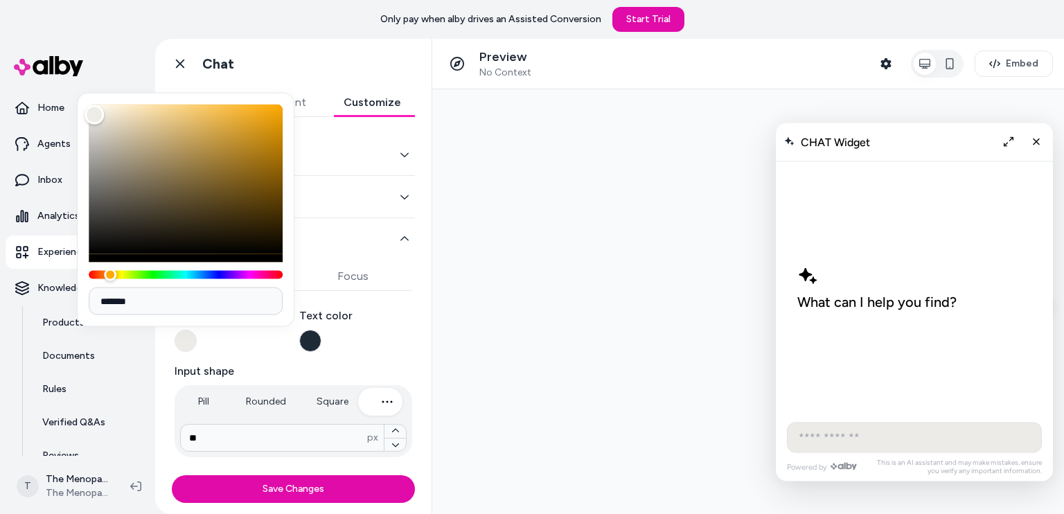
type input "*******"
click at [255, 345] on div "Background color" at bounding box center [232, 330] width 114 height 44
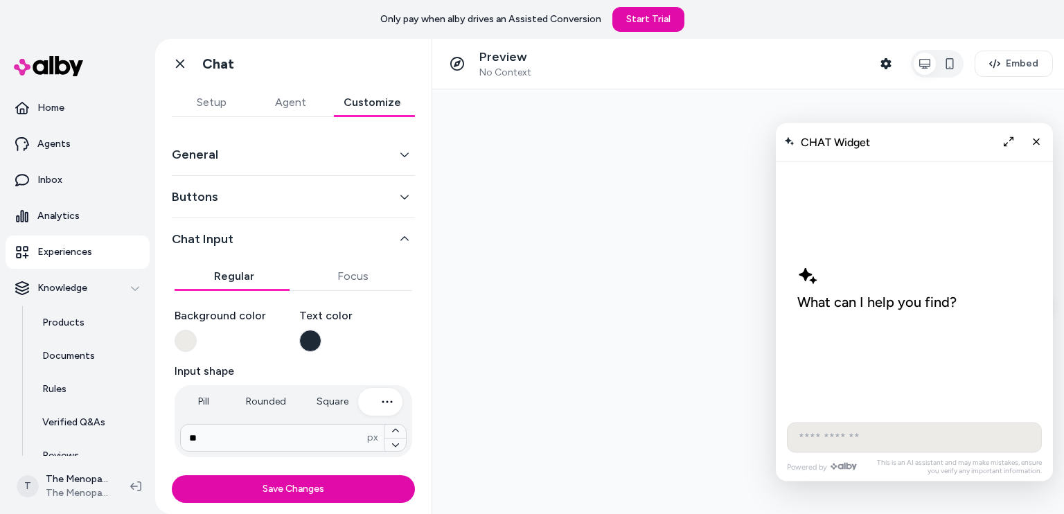
click at [294, 488] on button "Save Changes" at bounding box center [293, 489] width 243 height 28
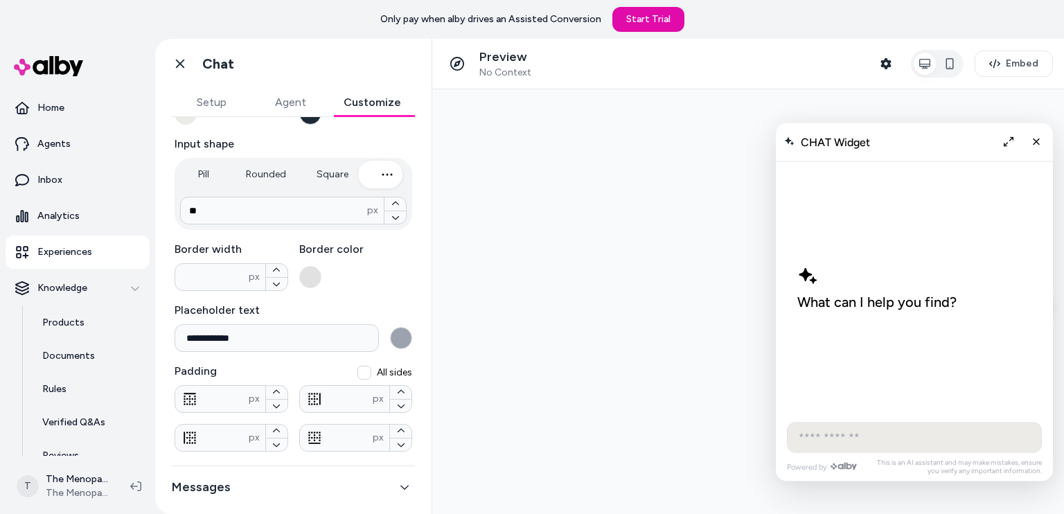
scroll to position [237, 0]
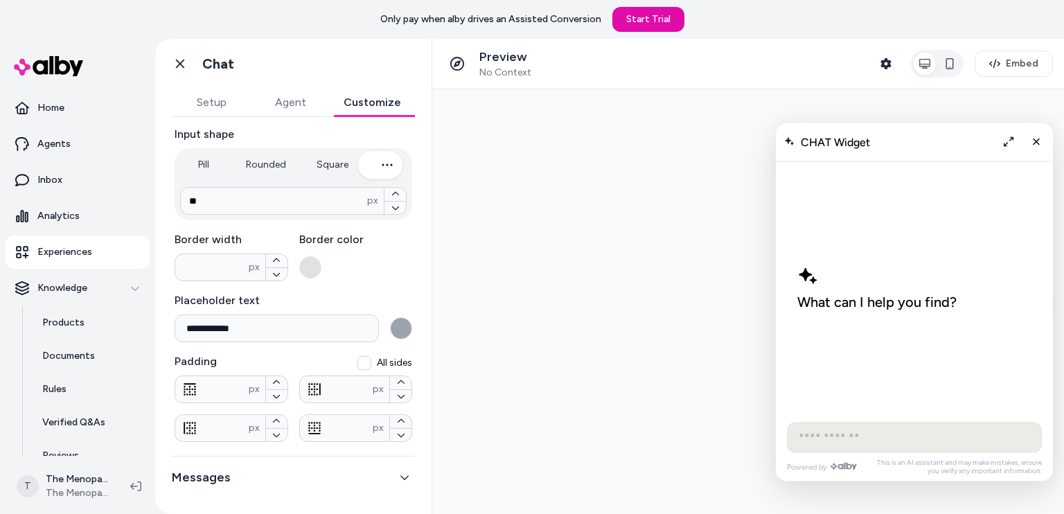
click at [394, 326] on button "button" at bounding box center [401, 328] width 22 height 22
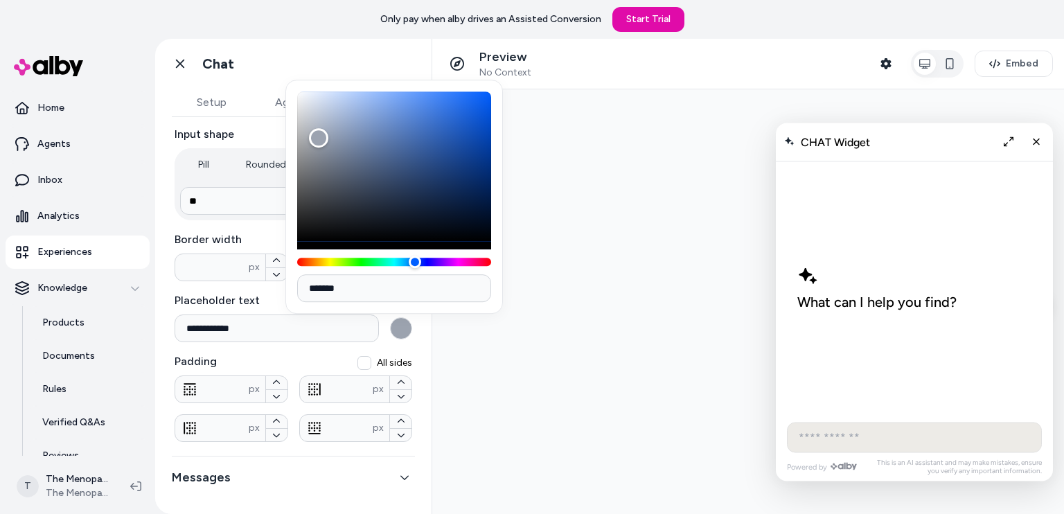
click at [362, 285] on input "*******" at bounding box center [394, 288] width 194 height 28
paste input
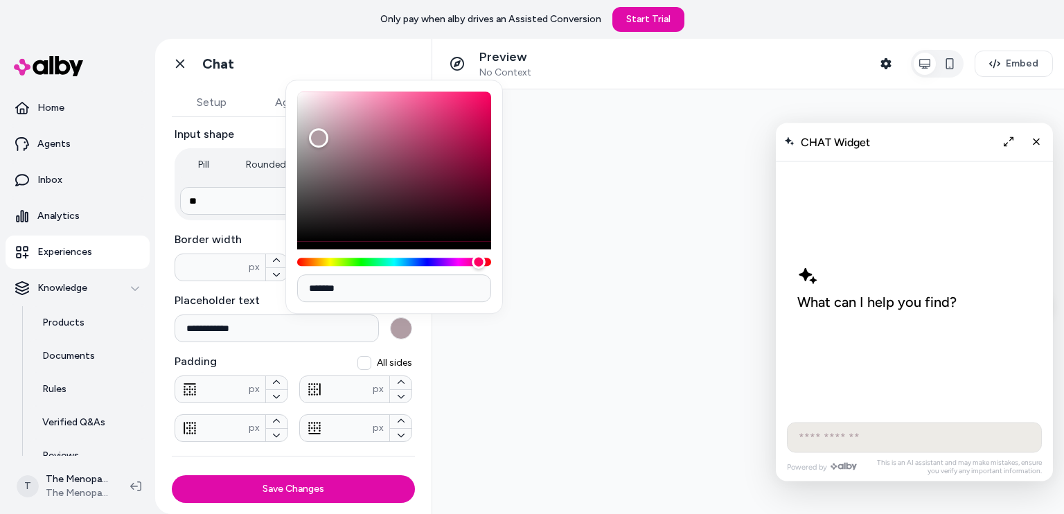
drag, startPoint x: 414, startPoint y: 263, endPoint x: 479, endPoint y: 265, distance: 65.1
click at [479, 265] on div "Hue" at bounding box center [479, 262] width 14 height 14
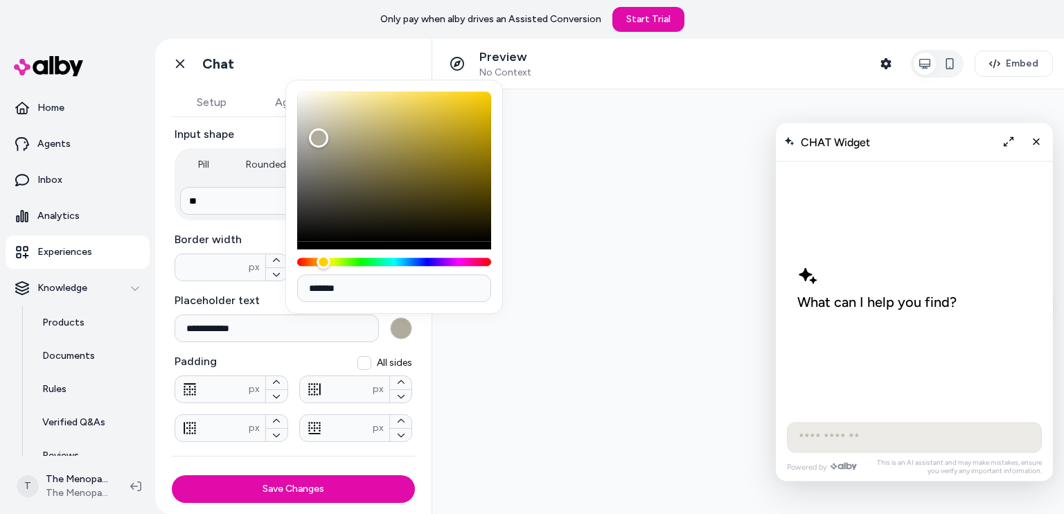
drag, startPoint x: 479, startPoint y: 265, endPoint x: 323, endPoint y: 287, distance: 157.4
click at [323, 287] on div "*******" at bounding box center [394, 197] width 218 height 234
click at [451, 221] on div "Color" at bounding box center [394, 166] width 194 height 150
click at [401, 227] on div "Color" at bounding box center [394, 166] width 194 height 150
click at [392, 185] on div "Color" at bounding box center [394, 166] width 194 height 150
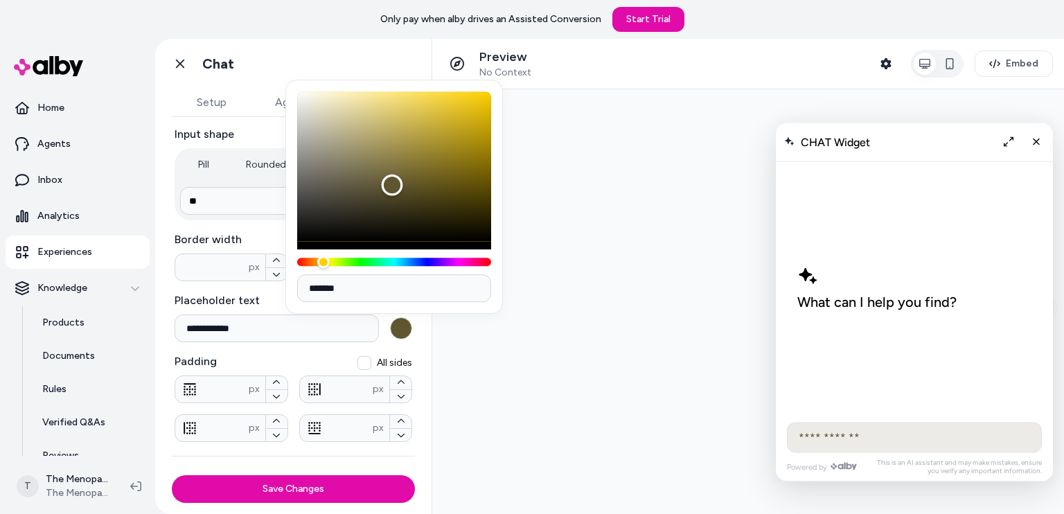
click at [441, 169] on div "Color" at bounding box center [394, 166] width 194 height 150
click at [380, 168] on div "Color" at bounding box center [394, 166] width 194 height 150
click at [370, 136] on div "Color" at bounding box center [394, 166] width 194 height 150
click at [366, 121] on div "Color" at bounding box center [394, 166] width 194 height 150
click at [425, 150] on div "Color" at bounding box center [394, 166] width 194 height 150
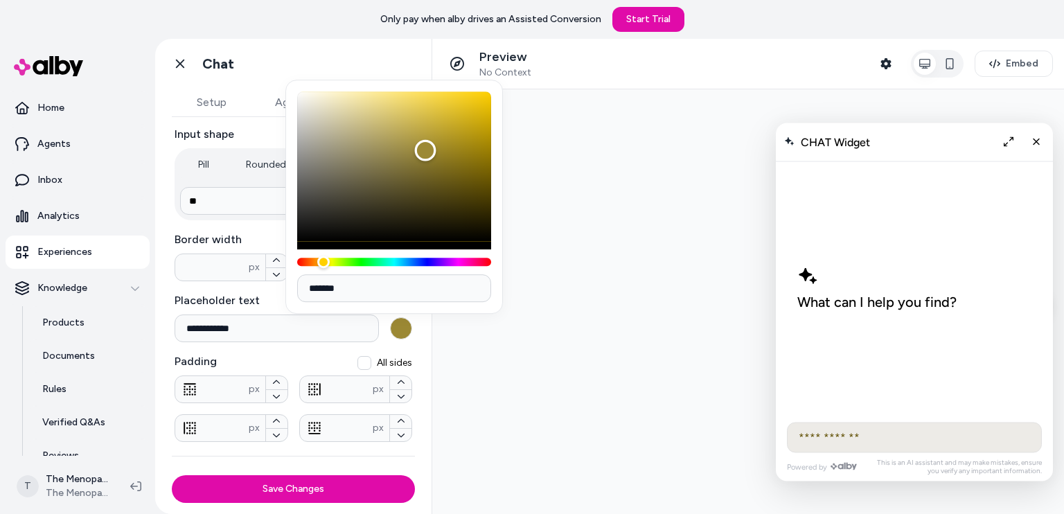
click at [462, 180] on div "Color" at bounding box center [394, 166] width 194 height 150
click at [371, 157] on div "Color" at bounding box center [394, 166] width 194 height 150
click at [453, 188] on div "Color" at bounding box center [394, 166] width 194 height 150
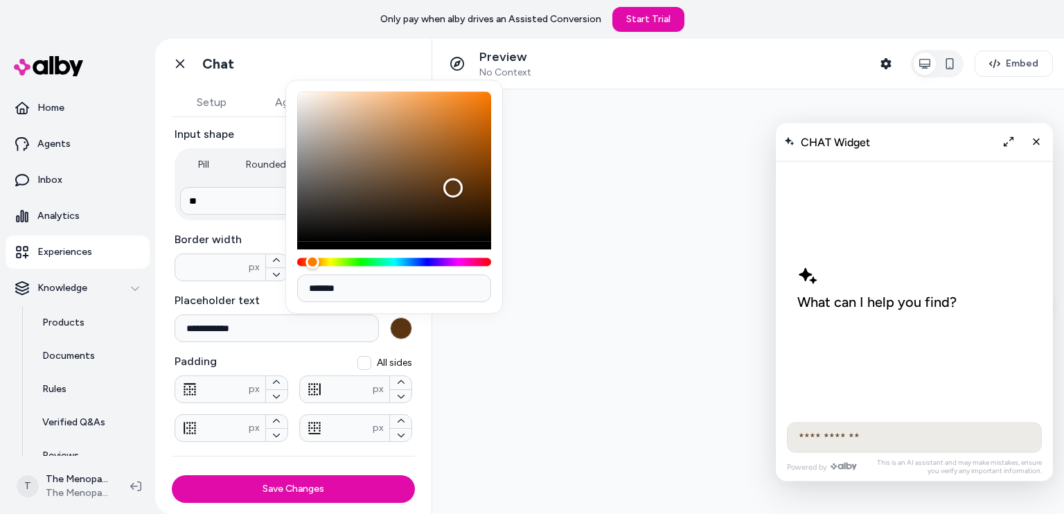
drag, startPoint x: 319, startPoint y: 262, endPoint x: 351, endPoint y: 230, distance: 45.6
click at [312, 259] on div "Hue" at bounding box center [312, 262] width 14 height 14
click at [438, 161] on div "Color" at bounding box center [394, 166] width 194 height 150
click at [499, 169] on div "*******" at bounding box center [394, 197] width 218 height 234
click at [414, 154] on div "Color" at bounding box center [394, 166] width 194 height 150
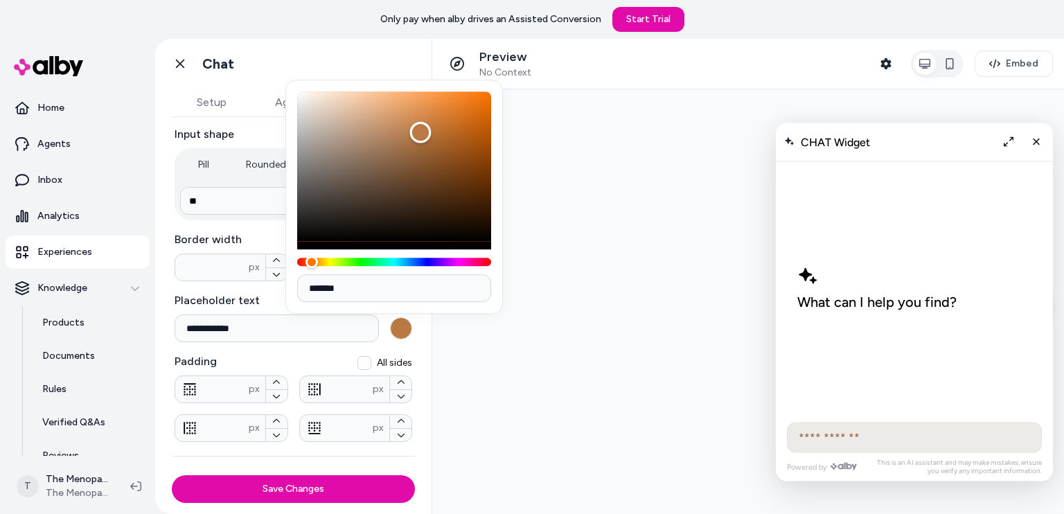
click at [420, 132] on div "Color" at bounding box center [394, 166] width 194 height 150
click at [440, 123] on div "Color" at bounding box center [394, 166] width 194 height 150
click at [447, 118] on div "Color" at bounding box center [447, 117] width 21 height 21
click at [481, 135] on div "Color" at bounding box center [394, 166] width 194 height 150
click at [487, 114] on div "Color" at bounding box center [394, 166] width 194 height 150
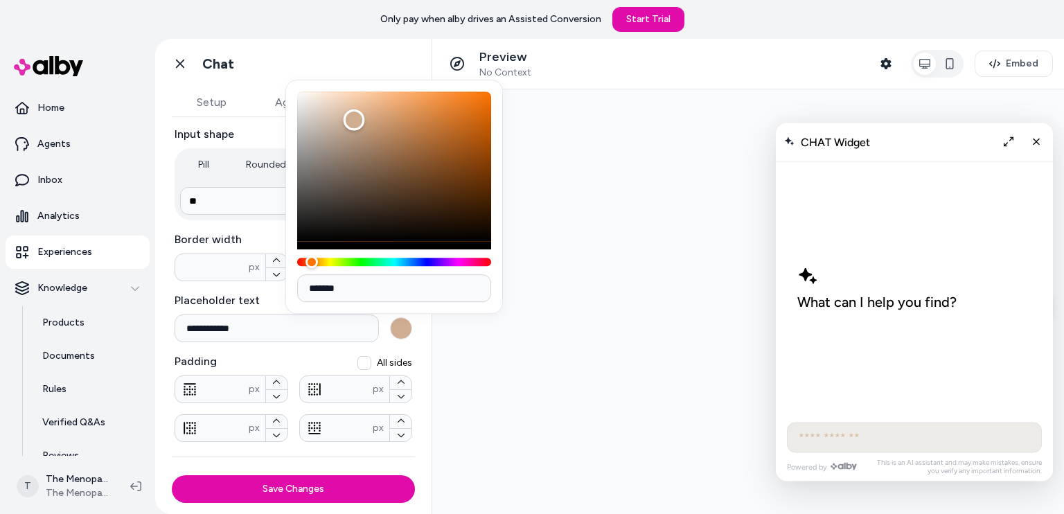
type input "*******"
drag, startPoint x: 446, startPoint y: 124, endPoint x: 355, endPoint y: 121, distance: 91.5
click at [355, 121] on div "Color" at bounding box center [354, 120] width 21 height 21
click at [281, 297] on label "Placeholder text" at bounding box center [294, 300] width 238 height 17
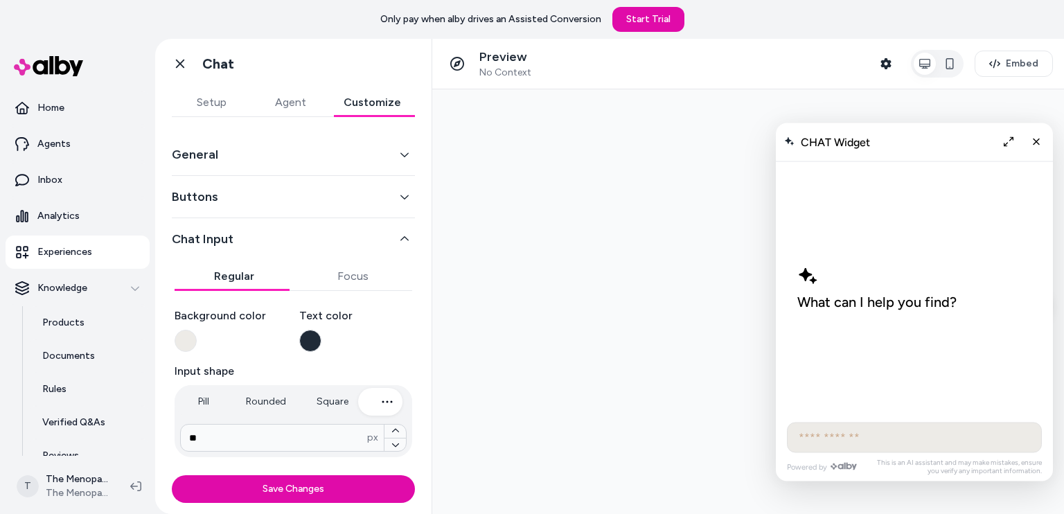
scroll to position [69, 0]
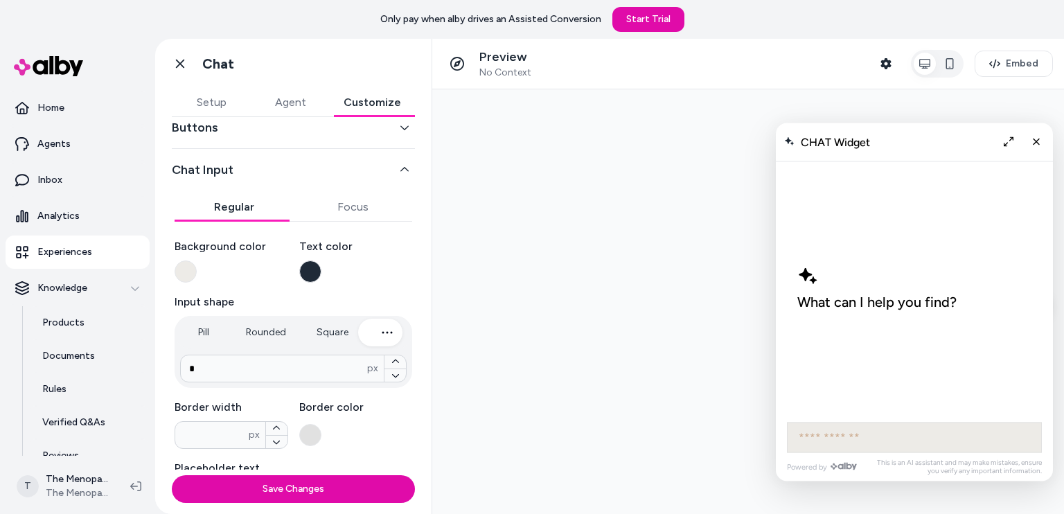
click at [327, 330] on button "Square" at bounding box center [333, 333] width 60 height 28
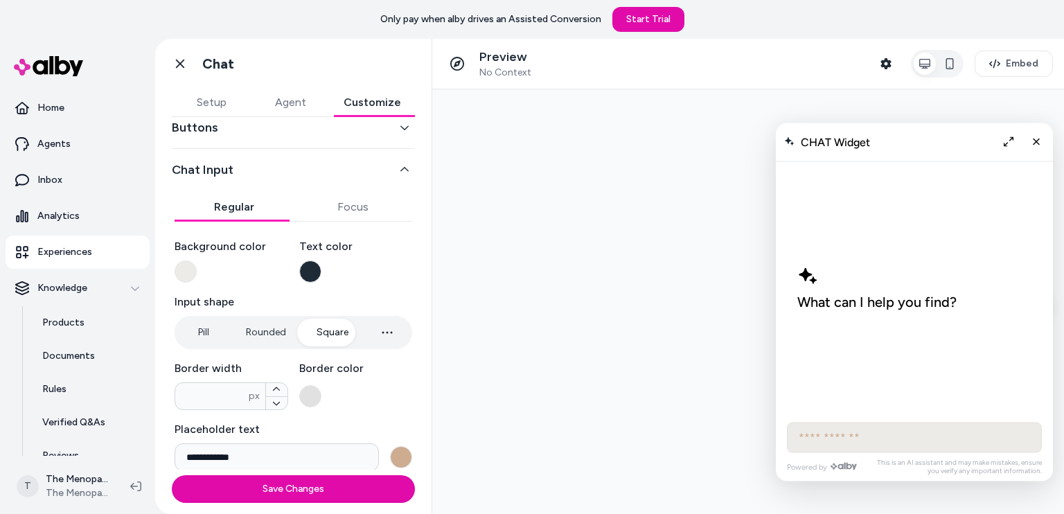
click at [255, 326] on button "Rounded" at bounding box center [266, 333] width 68 height 28
click at [209, 329] on button "Pill" at bounding box center [203, 333] width 52 height 28
click at [265, 333] on button "Rounded" at bounding box center [266, 333] width 68 height 28
type input "****"
click at [205, 330] on button "Pill" at bounding box center [203, 333] width 52 height 28
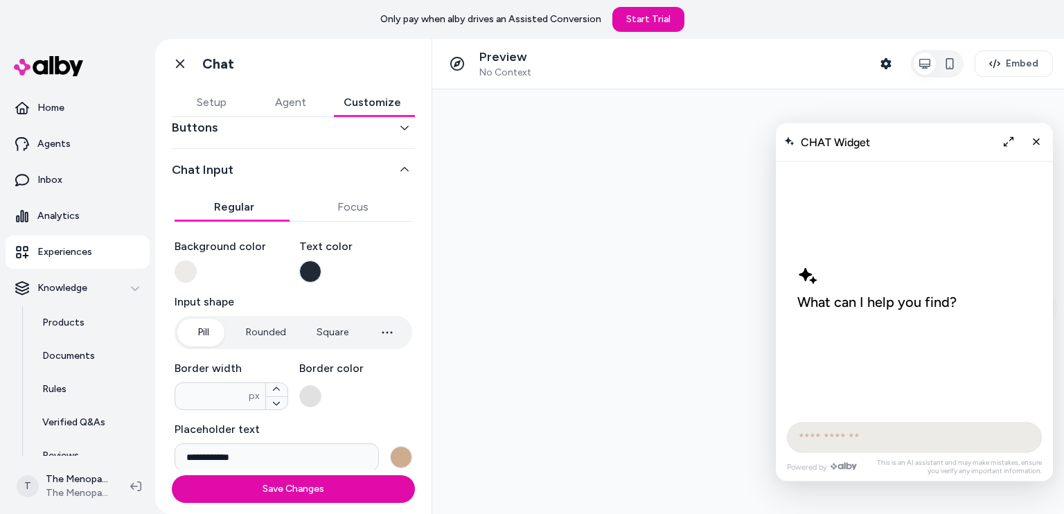
click at [364, 381] on div "Border color" at bounding box center [356, 385] width 114 height 50
click at [310, 485] on button "Save Changes" at bounding box center [293, 489] width 243 height 28
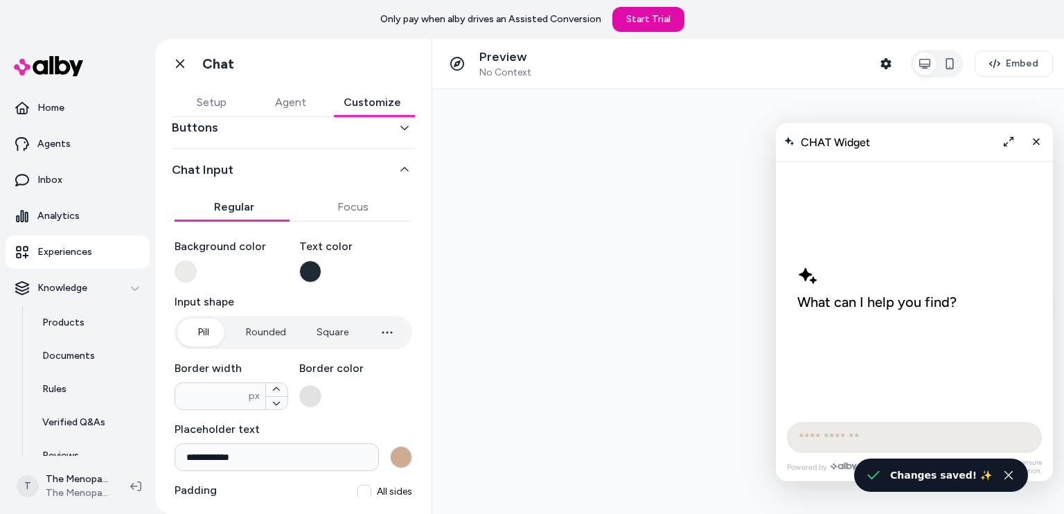
scroll to position [0, 0]
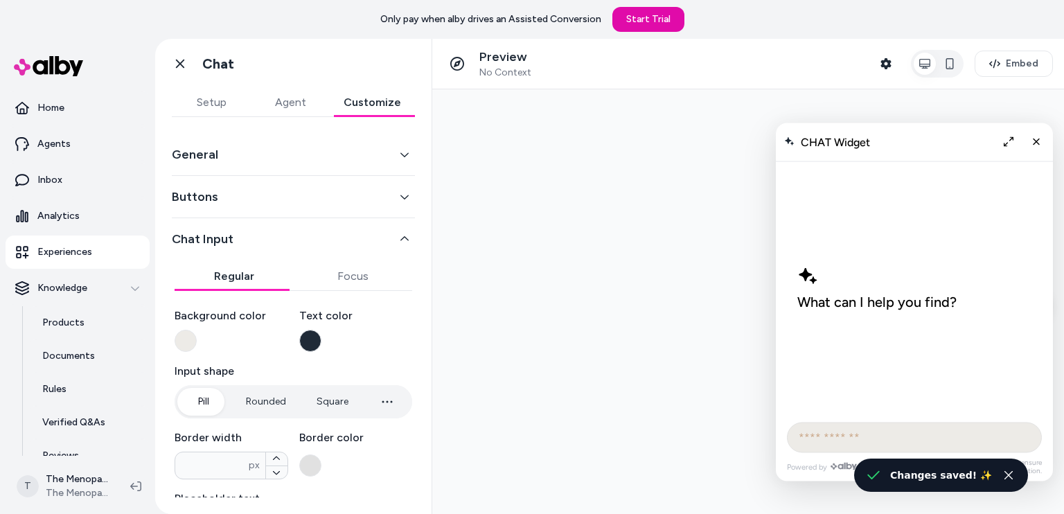
click at [353, 206] on div "**********" at bounding box center [293, 415] width 243 height 563
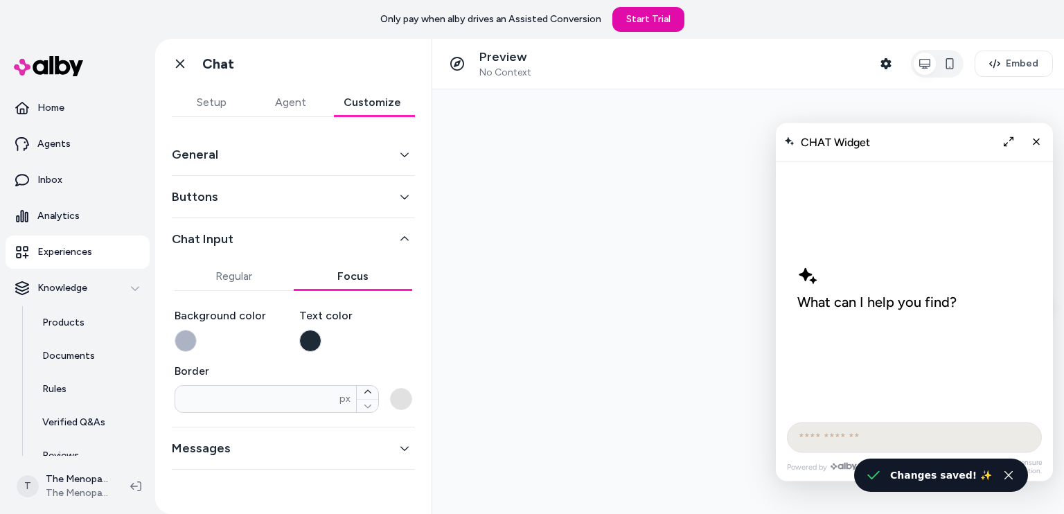
click at [185, 343] on button "button" at bounding box center [186, 341] width 22 height 22
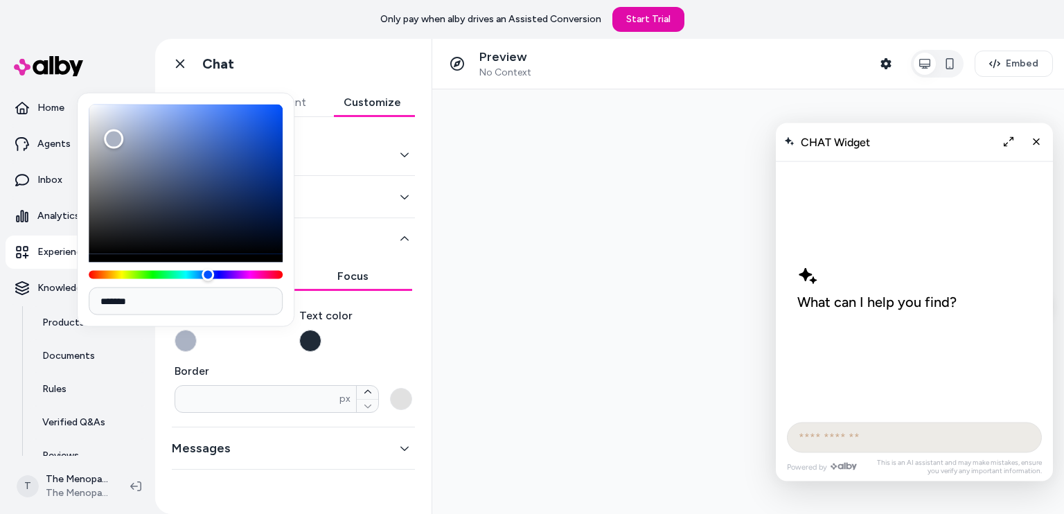
click at [205, 312] on input "*******" at bounding box center [186, 301] width 194 height 28
paste input
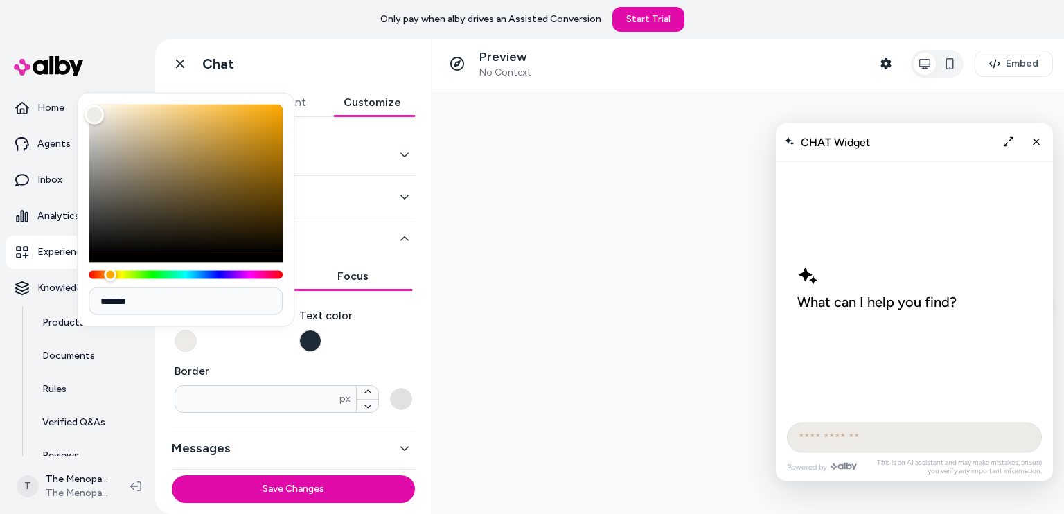
type input "*******"
click at [224, 343] on div "Background color" at bounding box center [232, 330] width 114 height 44
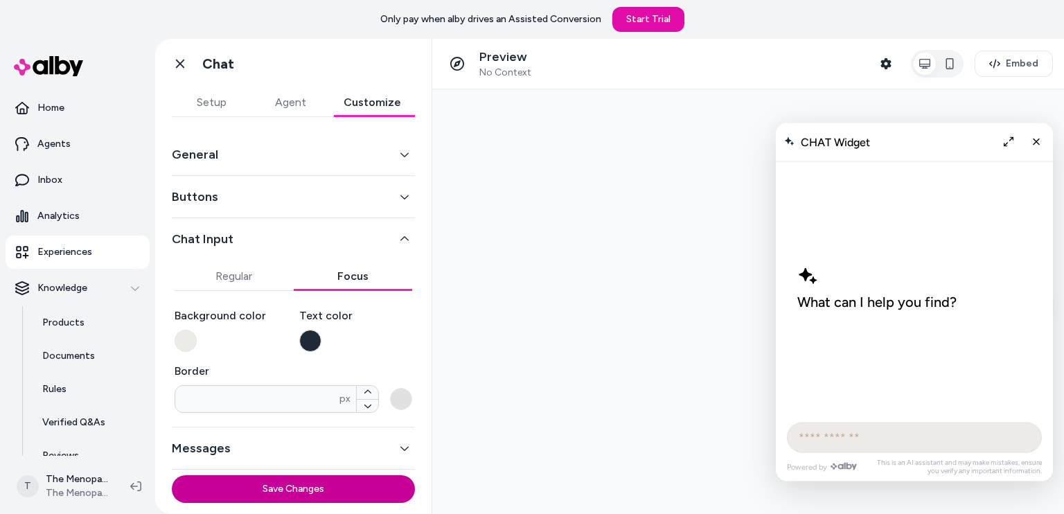
click at [290, 490] on button "Save Changes" at bounding box center [293, 489] width 243 height 28
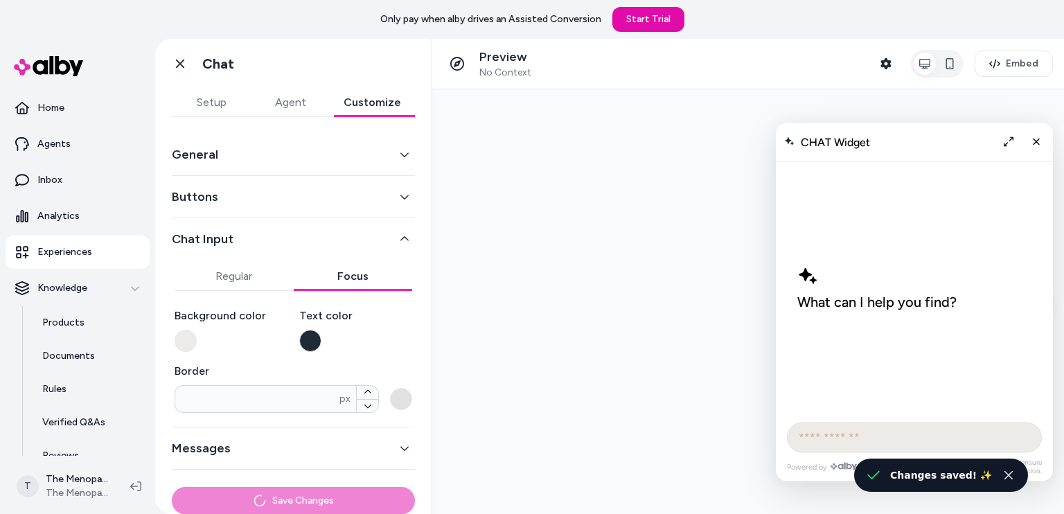
click at [318, 440] on button "Messages" at bounding box center [293, 447] width 243 height 19
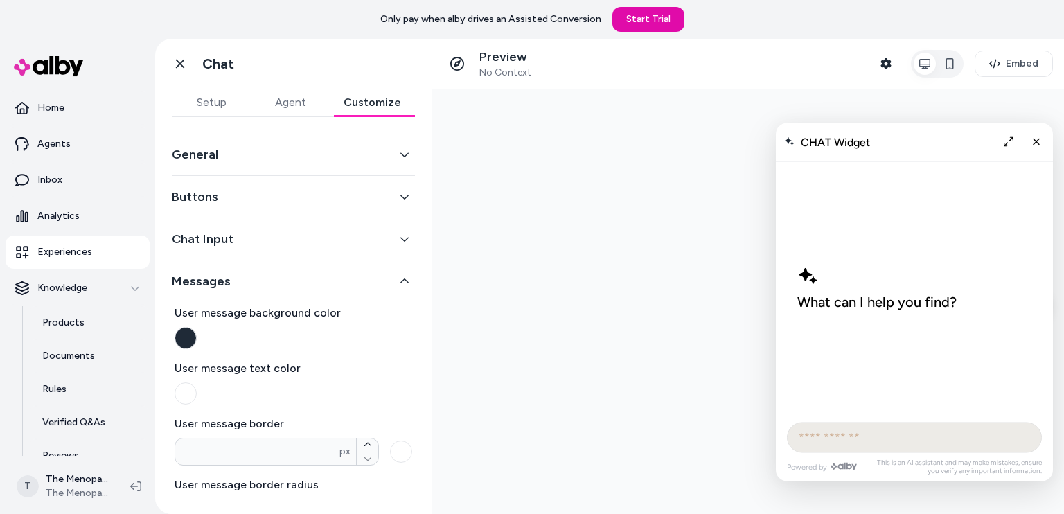
click at [252, 272] on button "Messages" at bounding box center [293, 281] width 243 height 19
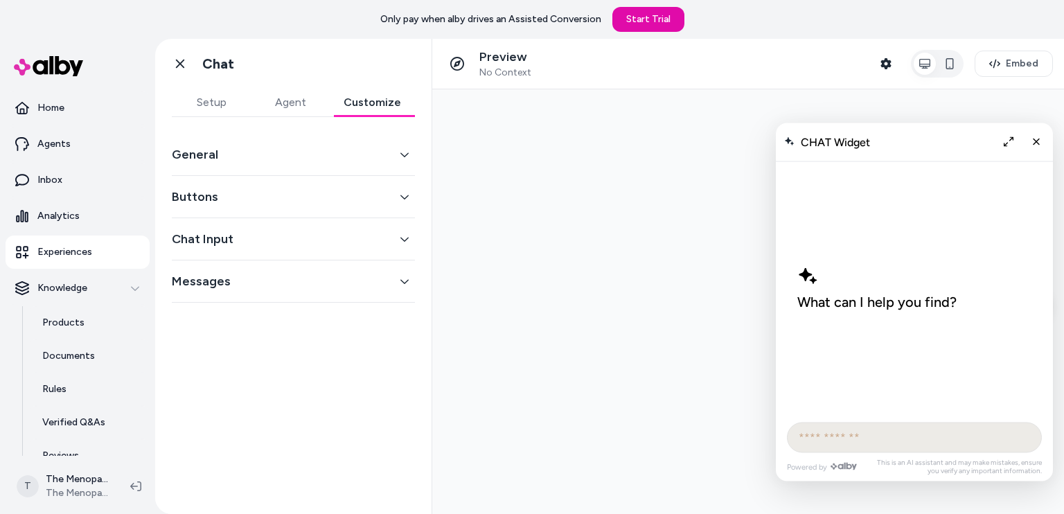
click at [273, 195] on button "Buttons" at bounding box center [293, 196] width 243 height 19
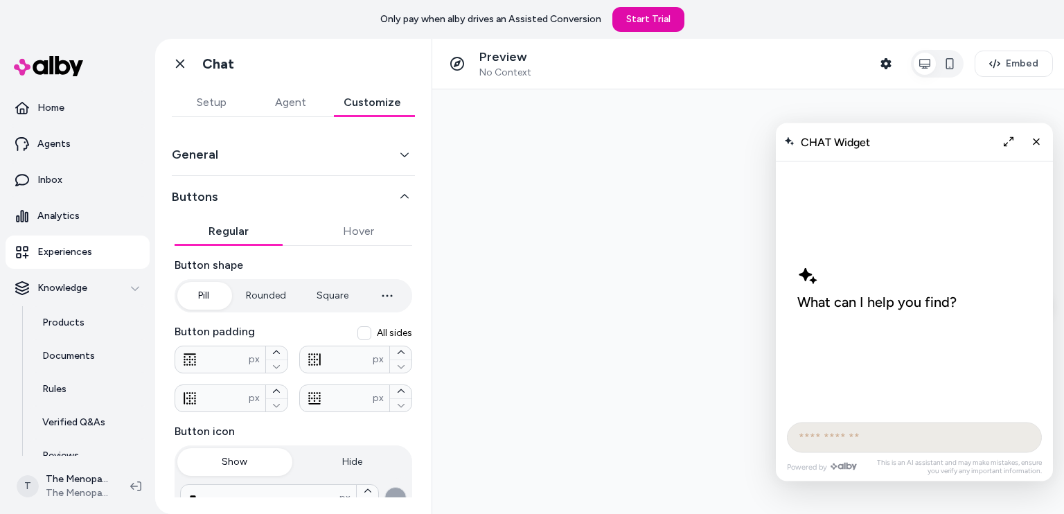
click at [273, 195] on button "Buttons" at bounding box center [293, 196] width 243 height 19
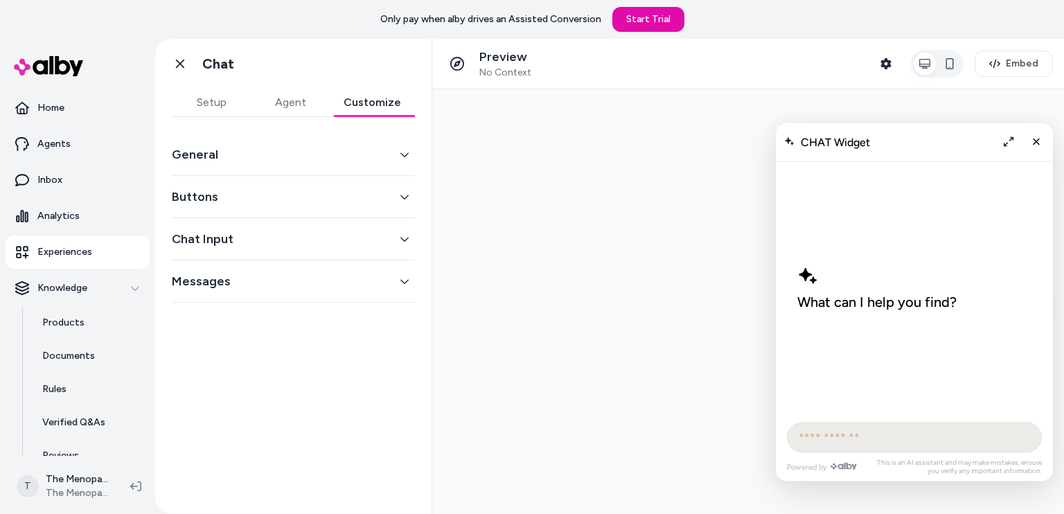
click at [224, 92] on button "Setup" at bounding box center [211, 103] width 79 height 28
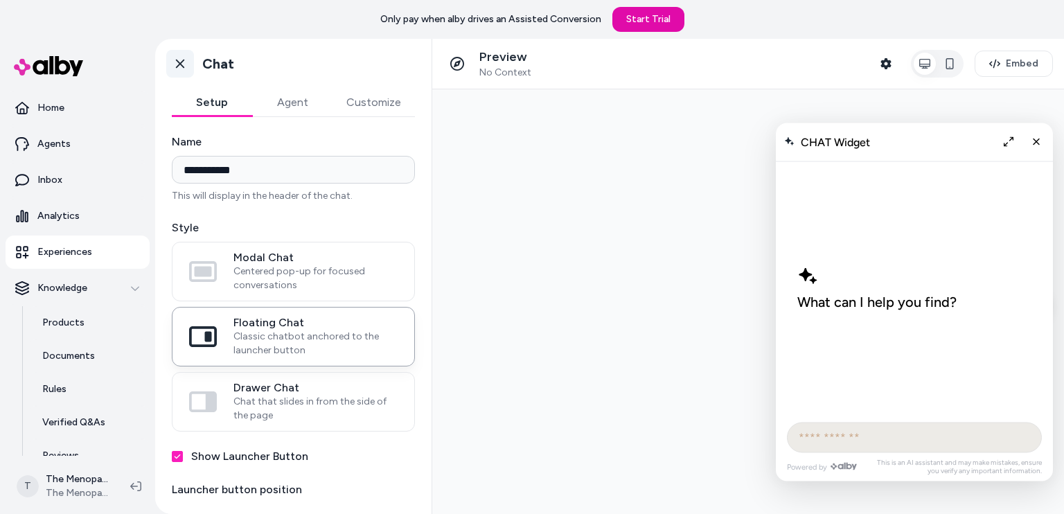
click at [178, 65] on icon at bounding box center [180, 64] width 8 height 9
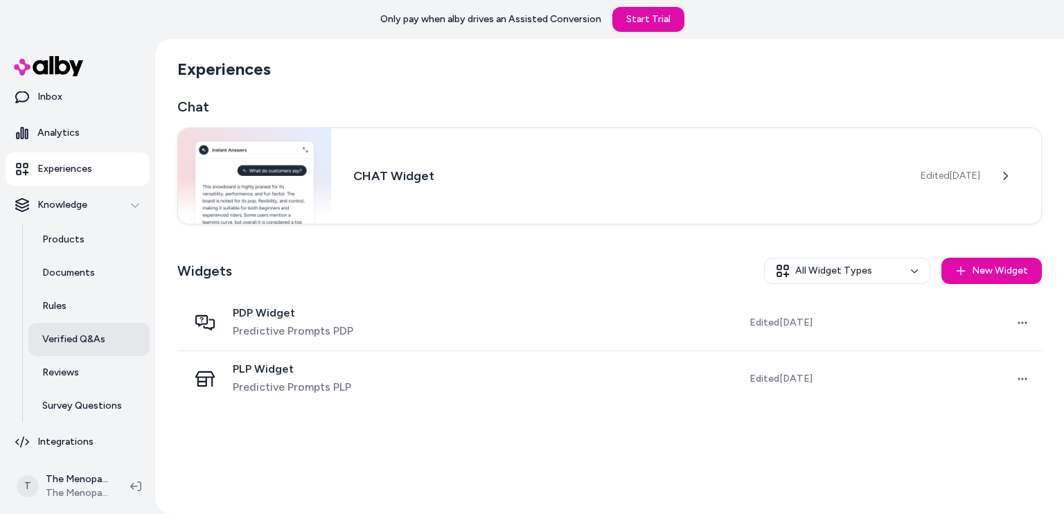
scroll to position [86, 0]
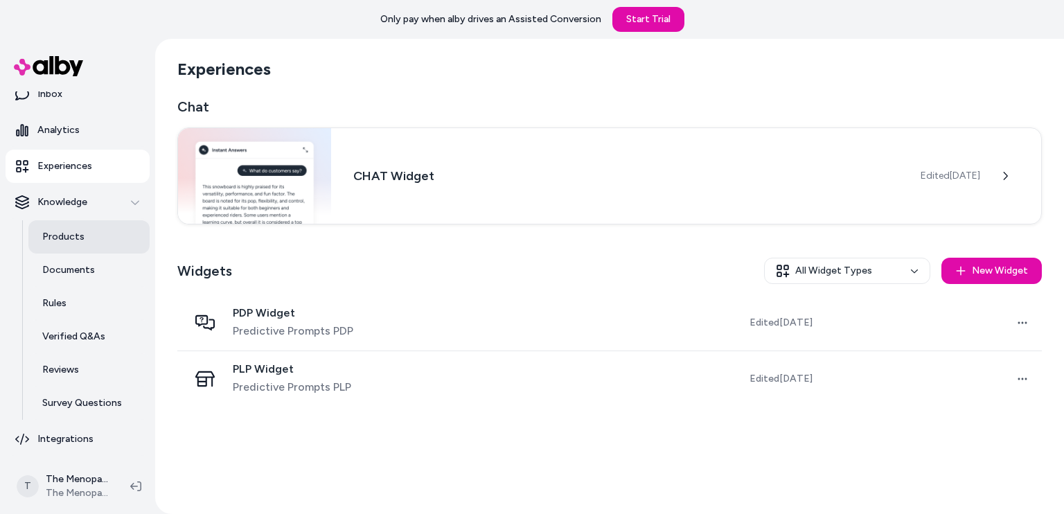
click at [73, 235] on p "Products" at bounding box center [63, 237] width 42 height 14
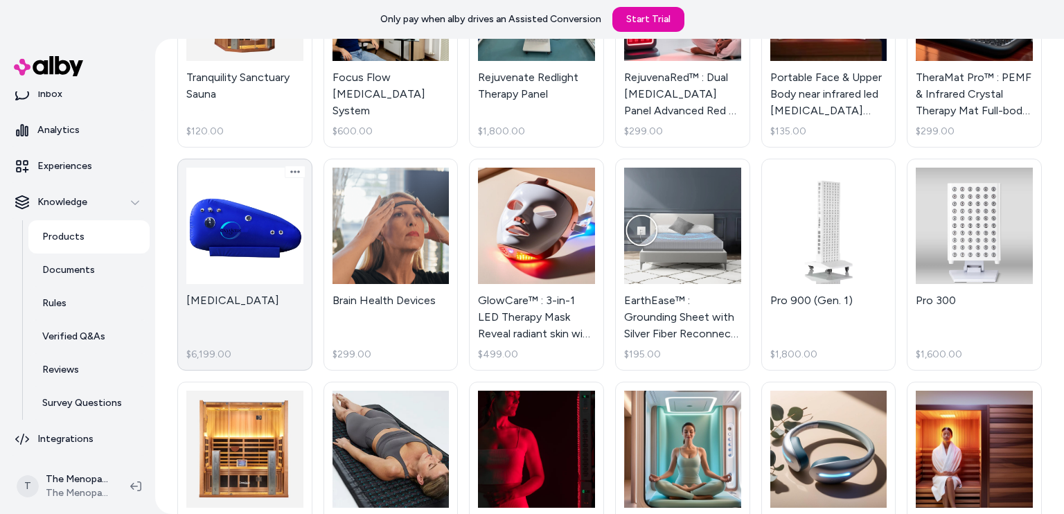
scroll to position [208, 0]
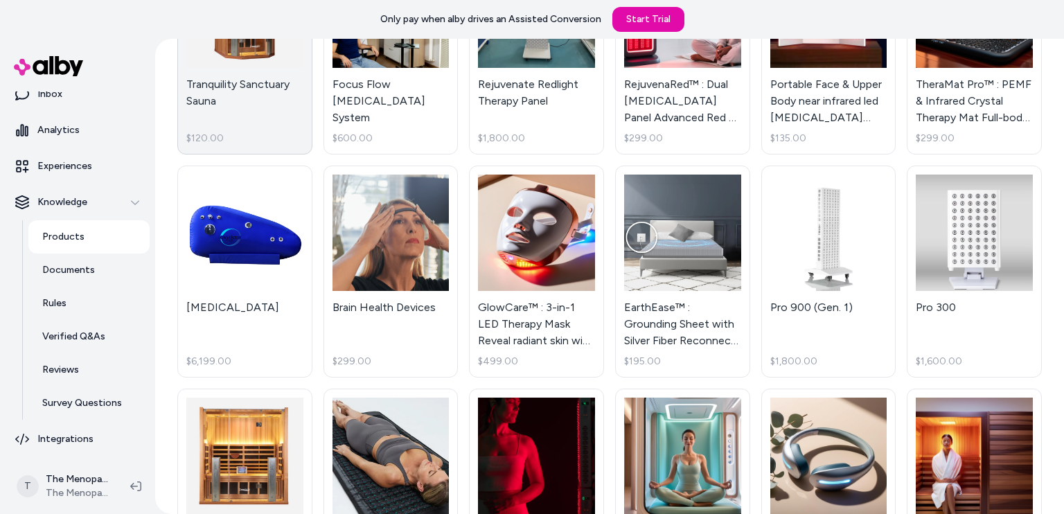
click at [247, 132] on link "Tranquility Sanctuary Sauna $120.00" at bounding box center [244, 48] width 135 height 213
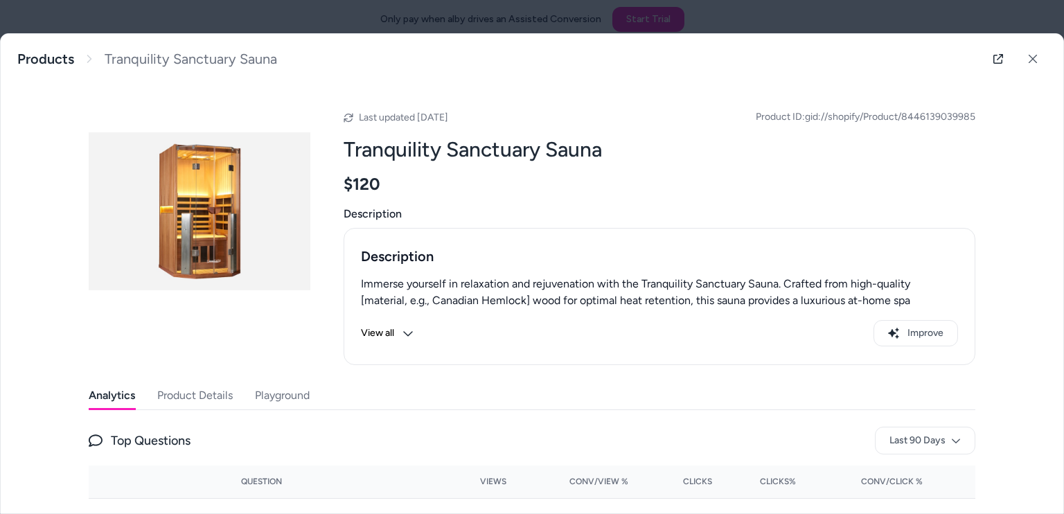
click at [386, 328] on button "View all" at bounding box center [387, 333] width 53 height 26
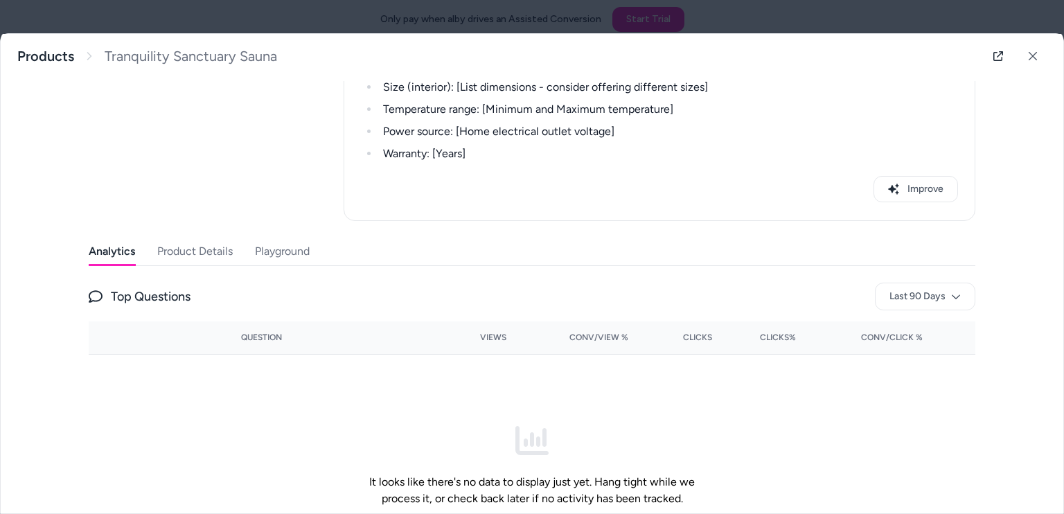
scroll to position [69, 0]
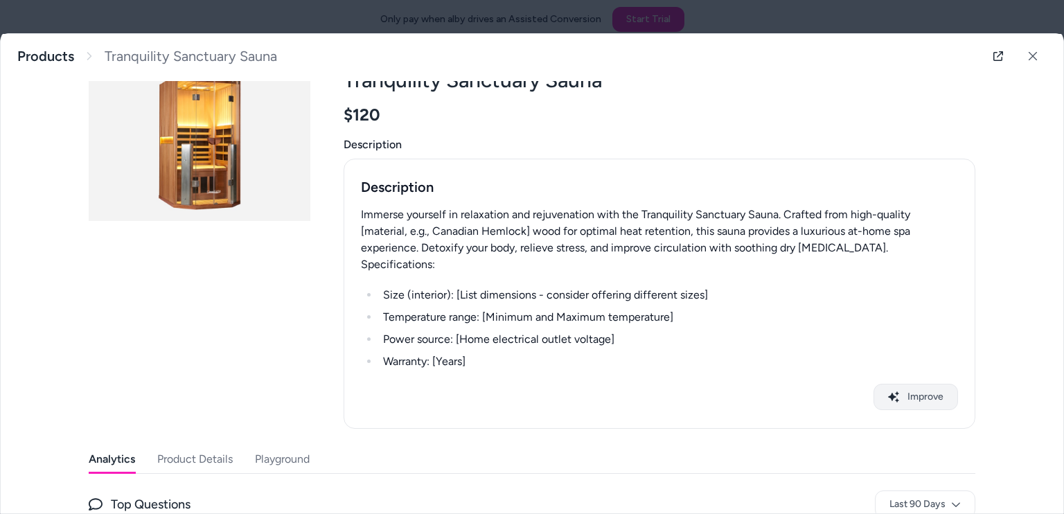
click at [920, 390] on button "Improve" at bounding box center [915, 397] width 85 height 26
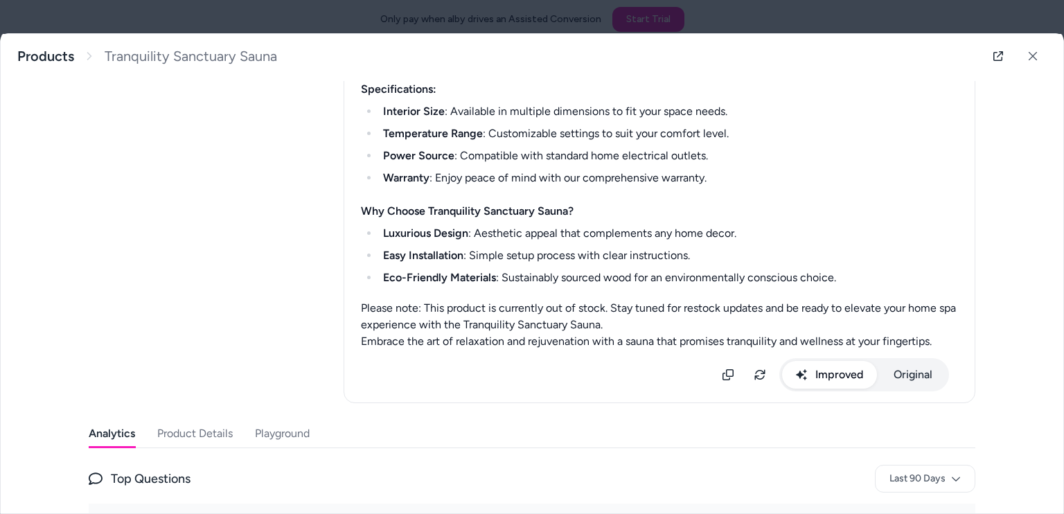
scroll to position [416, 0]
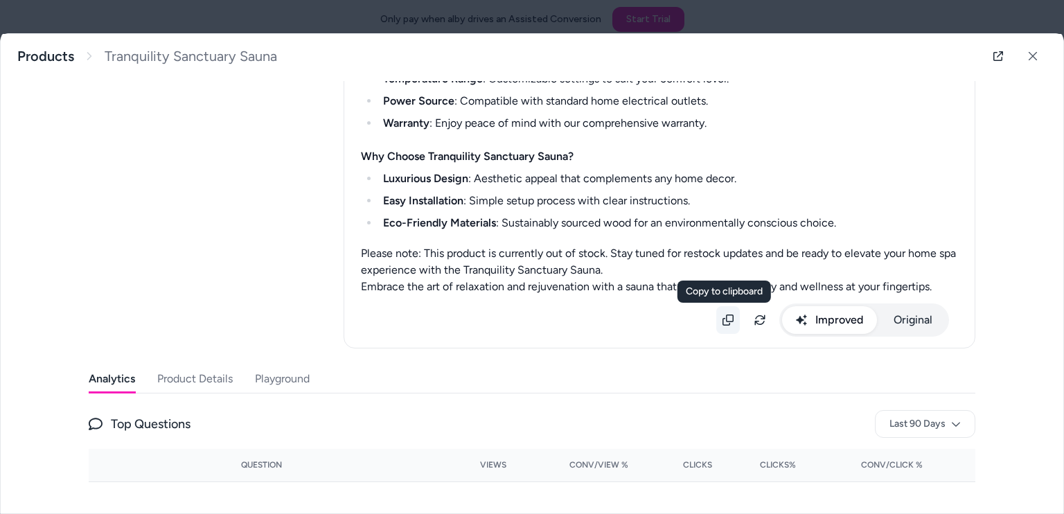
click at [722, 317] on icon at bounding box center [727, 319] width 11 height 11
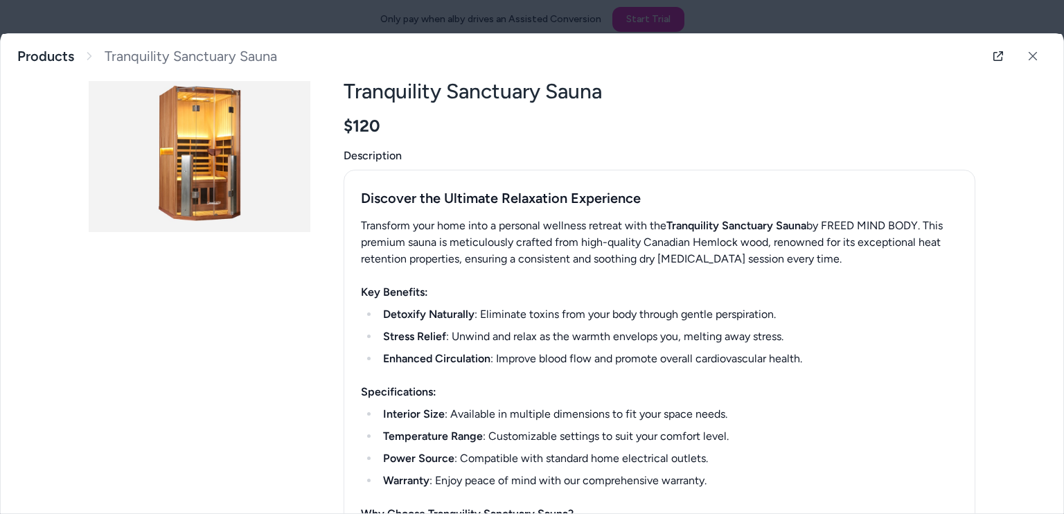
scroll to position [0, 0]
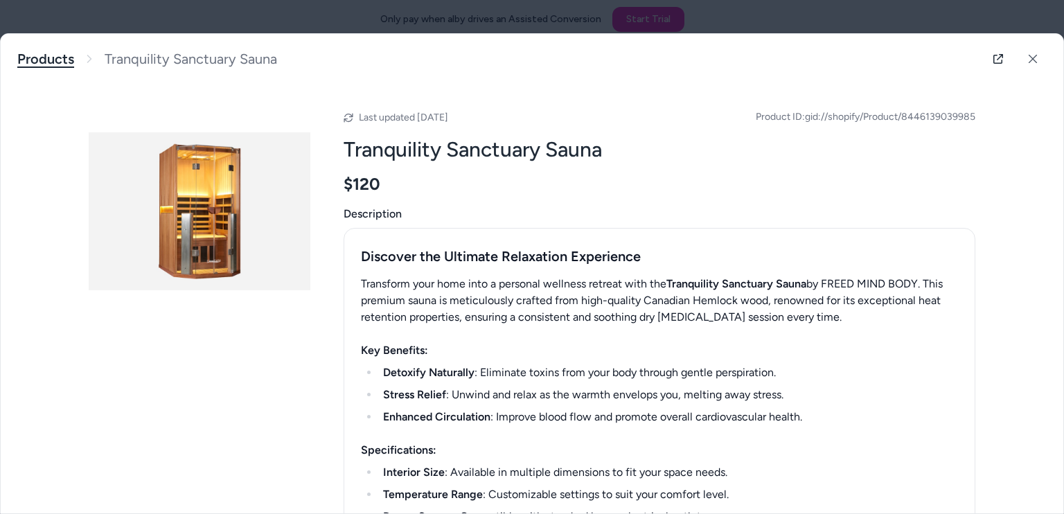
click at [46, 56] on link "Products" at bounding box center [45, 59] width 57 height 17
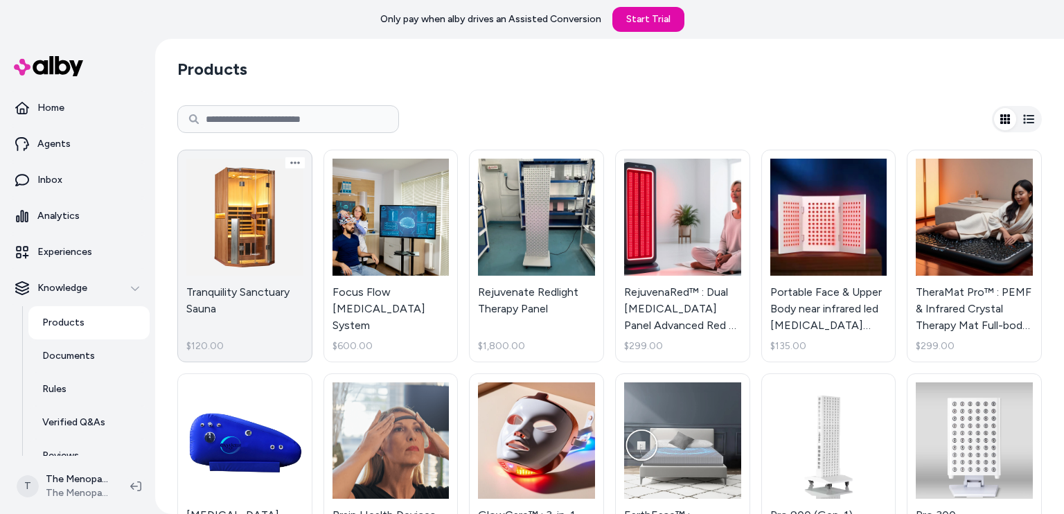
click at [191, 272] on link "Tranquility Sanctuary Sauna $120.00" at bounding box center [244, 256] width 135 height 213
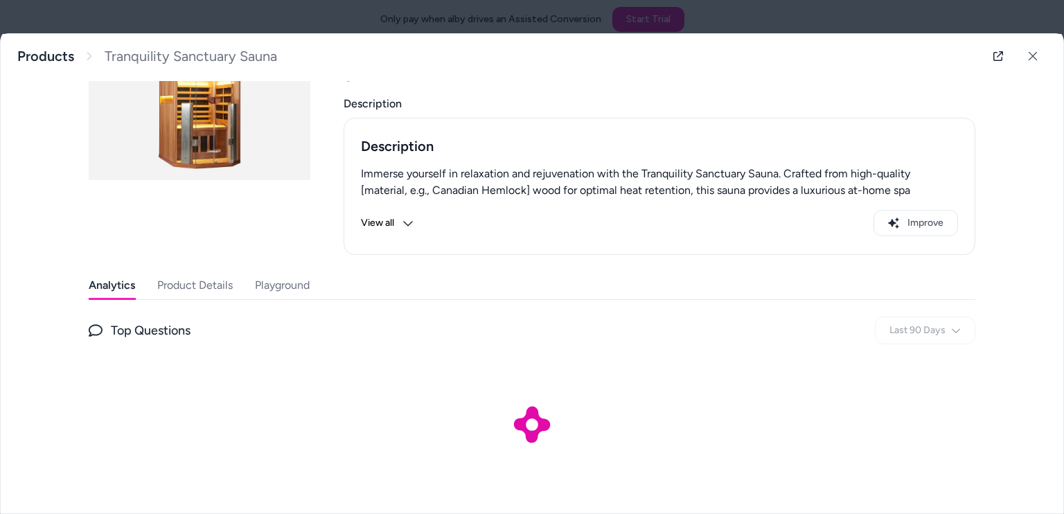
scroll to position [111, 0]
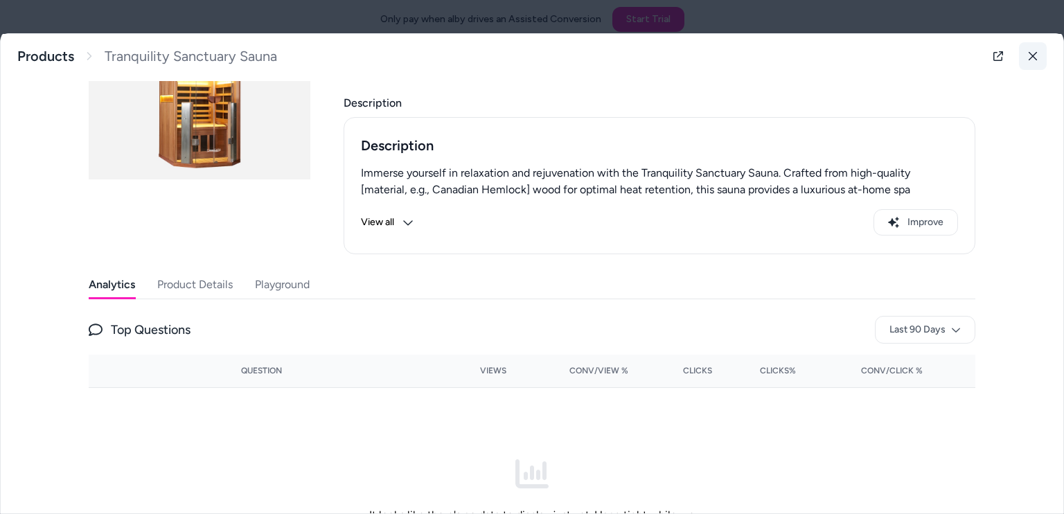
click at [1019, 66] on button at bounding box center [1033, 56] width 28 height 28
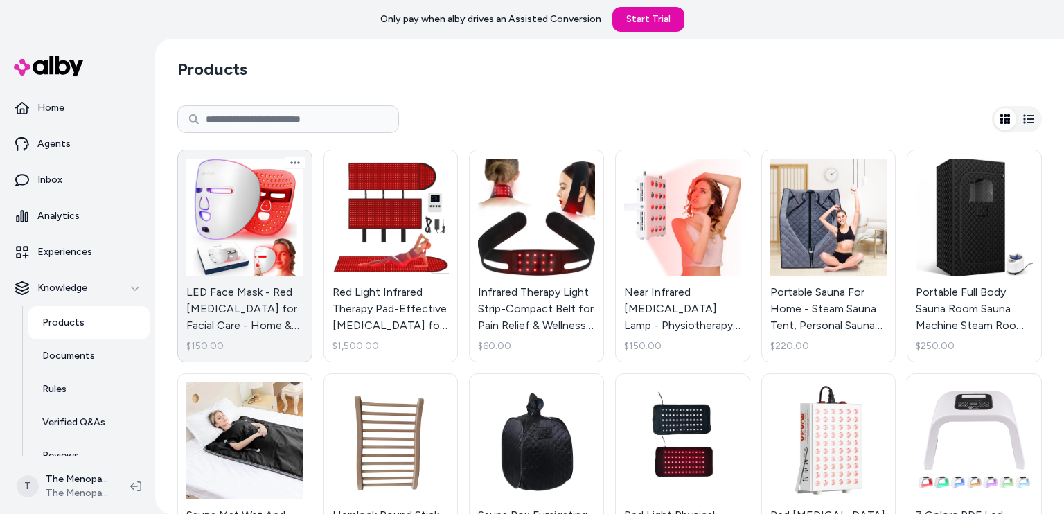
click at [260, 311] on link "LED Face Mask - Red [MEDICAL_DATA] for Facial Care - Home & Travel Use - White …" at bounding box center [244, 256] width 135 height 213
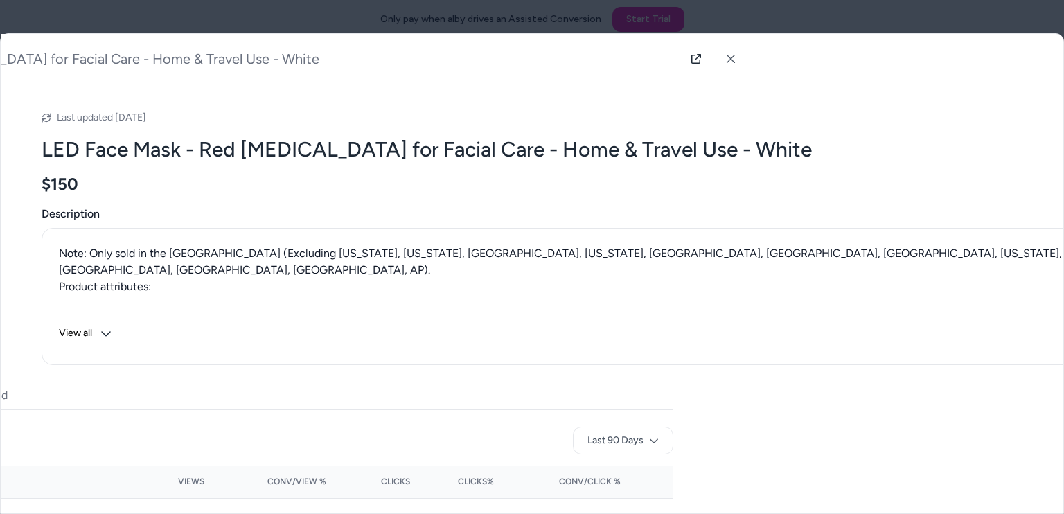
scroll to position [0, 305]
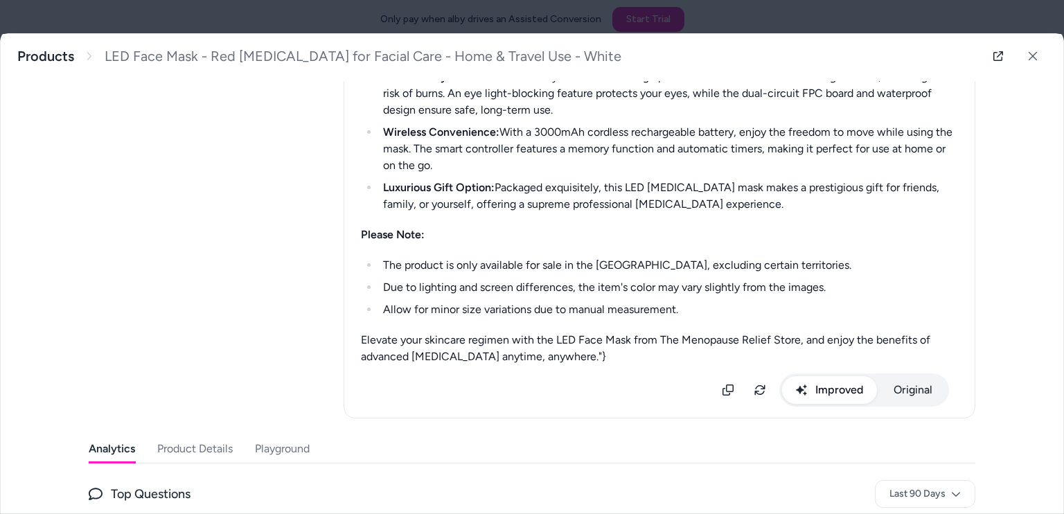
scroll to position [416, 0]
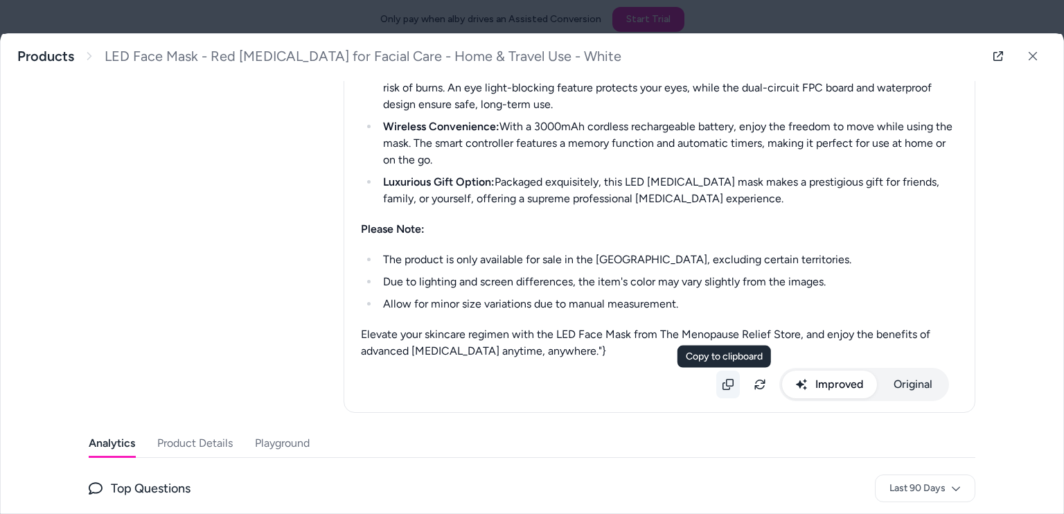
click at [722, 383] on icon at bounding box center [727, 384] width 11 height 11
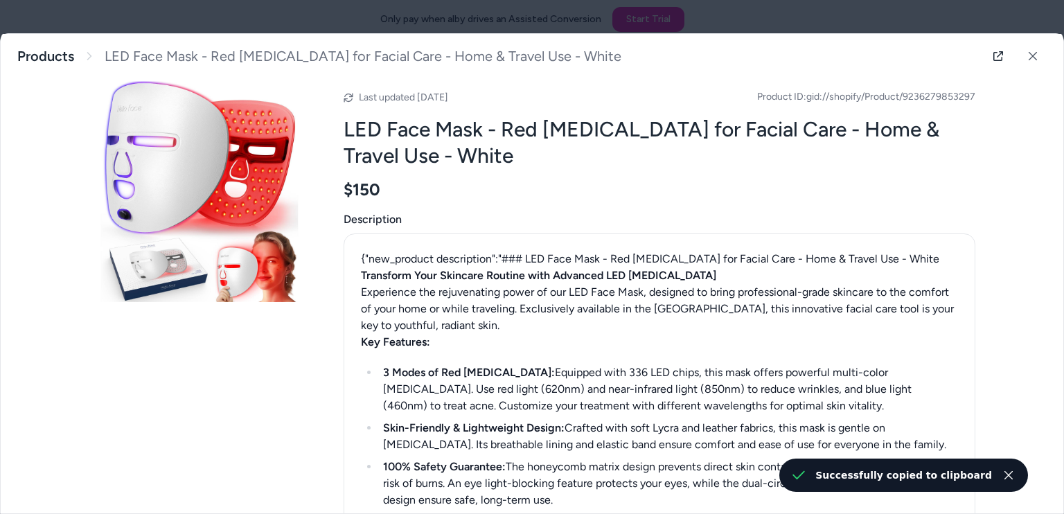
scroll to position [0, 0]
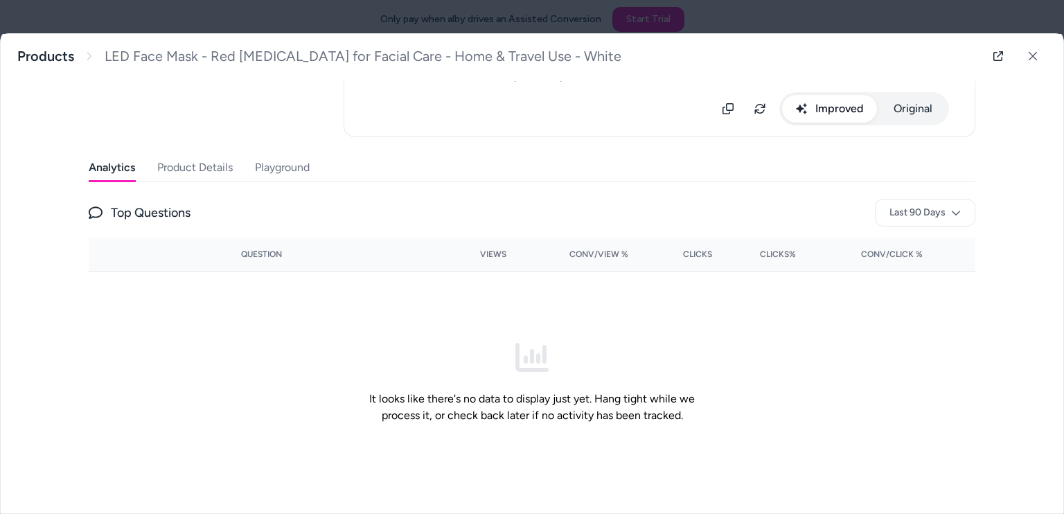
scroll to position [692, 0]
click at [1028, 57] on icon at bounding box center [1033, 56] width 10 height 10
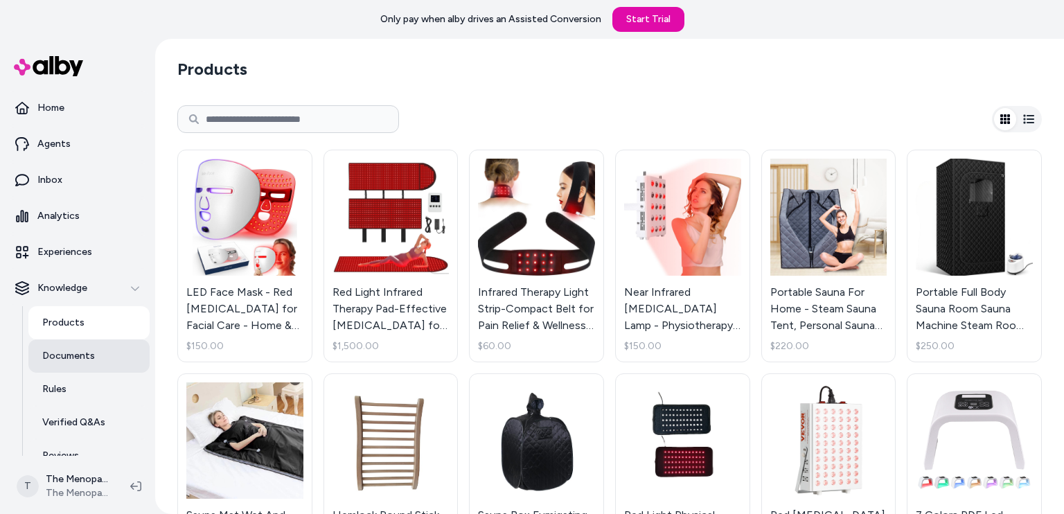
click at [80, 345] on link "Documents" at bounding box center [88, 355] width 121 height 33
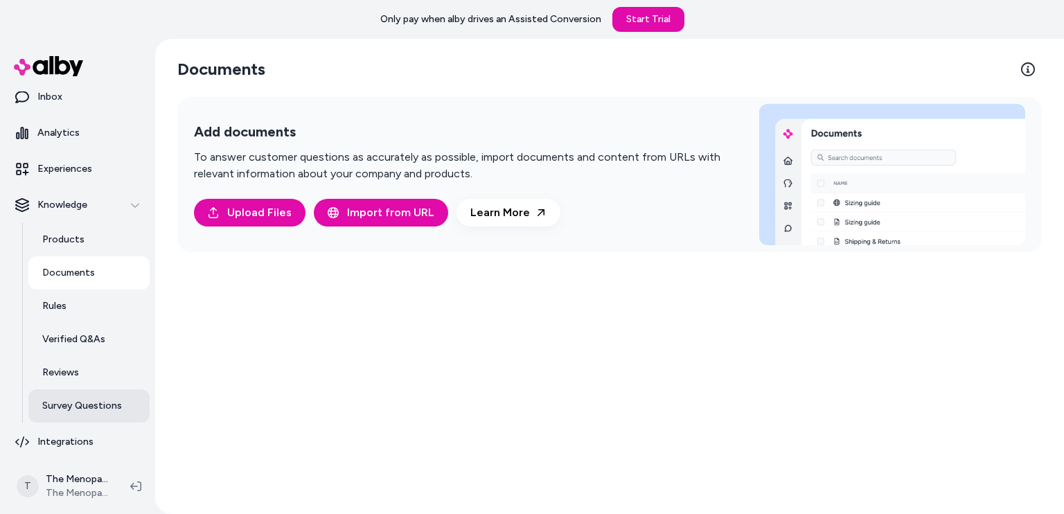
scroll to position [86, 0]
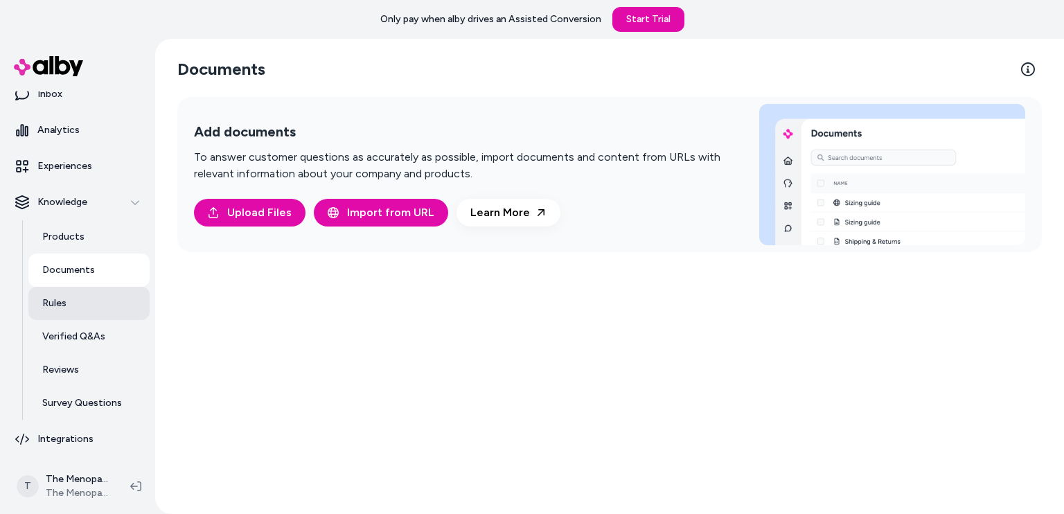
click at [56, 313] on link "Rules" at bounding box center [88, 303] width 121 height 33
